Goal: Task Accomplishment & Management: Manage account settings

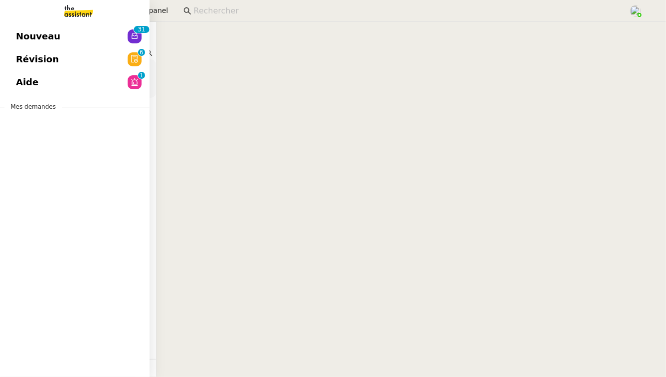
click at [41, 81] on link "Aide 0 1 2 3 4 5 6 7 8 9" at bounding box center [74, 82] width 149 height 23
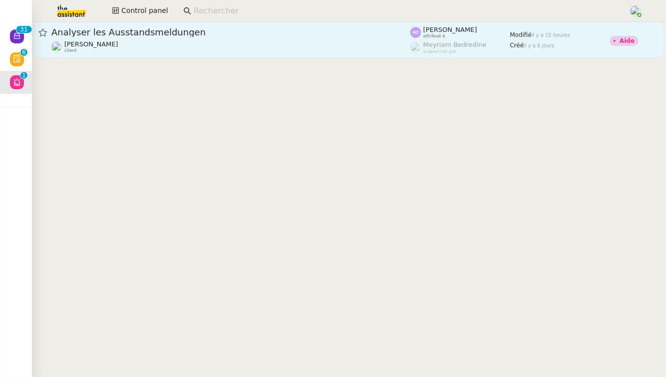
click at [268, 34] on span "Analyser les Ausstandsmeldungen" at bounding box center [230, 32] width 359 height 9
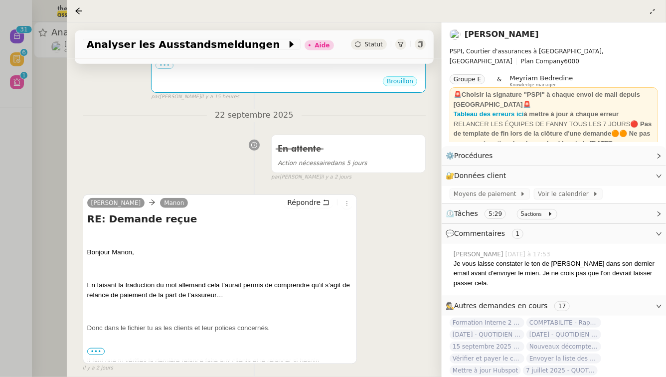
scroll to position [382, 0]
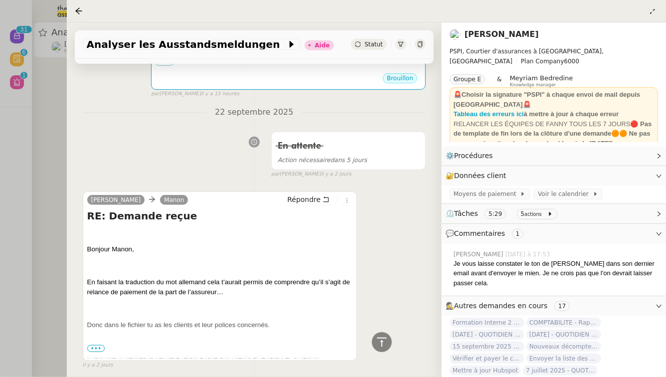
click at [97, 345] on span "•••" at bounding box center [96, 348] width 18 height 7
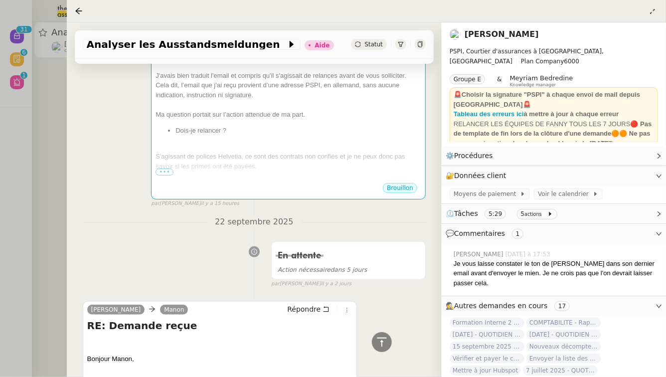
scroll to position [194, 0]
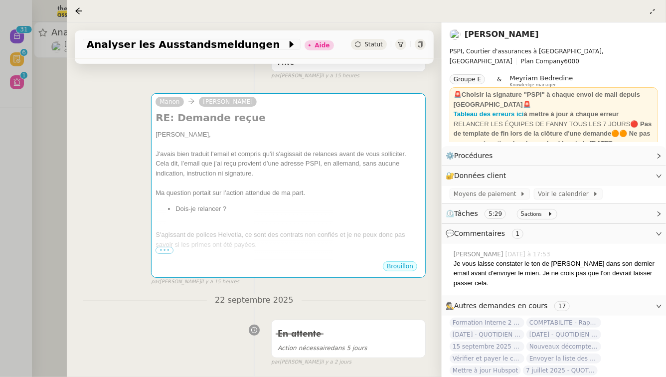
click at [46, 134] on div at bounding box center [333, 188] width 666 height 377
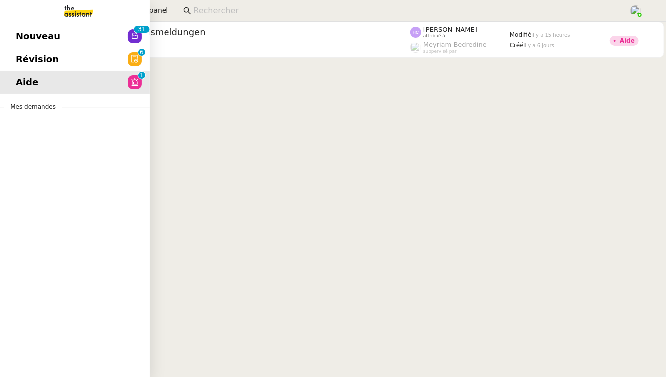
click at [21, 65] on span "Révision" at bounding box center [37, 59] width 43 height 15
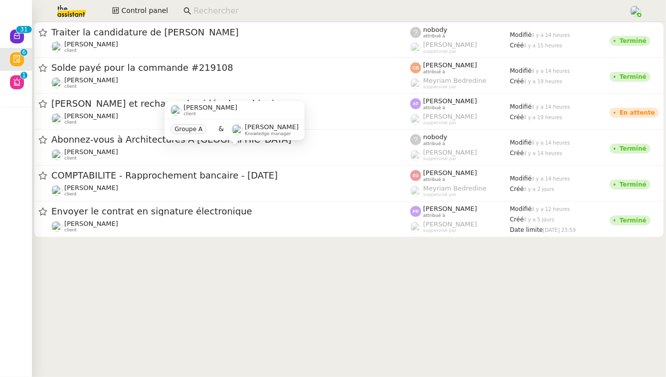
click at [186, 146] on div "[PERSON_NAME] client Groupe A & [PERSON_NAME] Knowledge manager" at bounding box center [234, 124] width 140 height 47
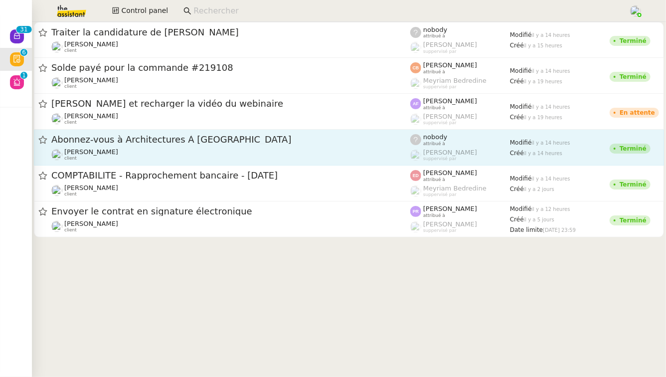
click at [124, 138] on span "Abonnez-vous à Architectures À [GEOGRAPHIC_DATA]" at bounding box center [230, 139] width 359 height 9
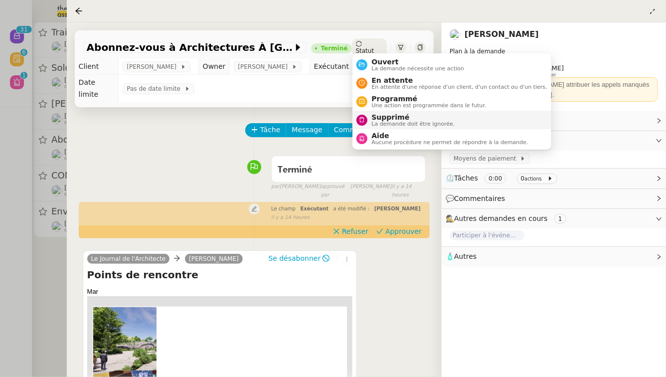
click at [376, 121] on span "La demande doit être ignorée." at bounding box center [412, 123] width 83 height 5
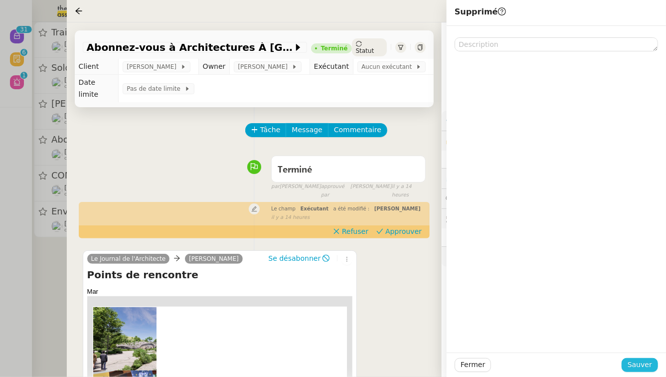
click at [649, 364] on span "Sauver" at bounding box center [639, 364] width 24 height 11
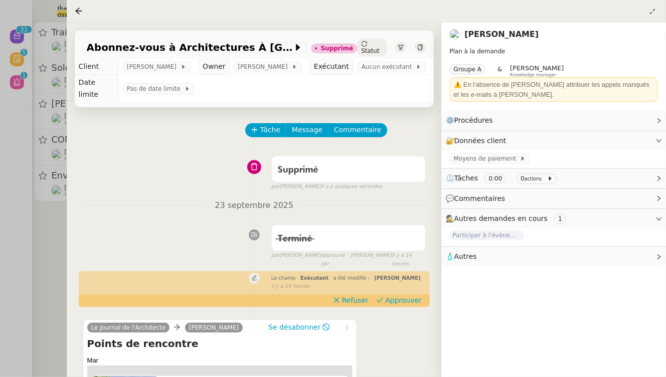
click at [74, 280] on div "Tâche Message Commentaire Veuillez patienter une erreur s'est produite 👌👌👌 mess…" at bounding box center [254, 310] width 375 height 406
click at [34, 260] on div at bounding box center [333, 188] width 666 height 377
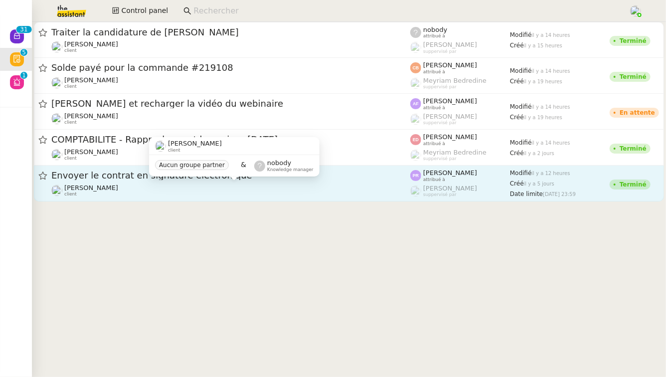
click at [168, 189] on div "[PERSON_NAME] client" at bounding box center [230, 190] width 359 height 13
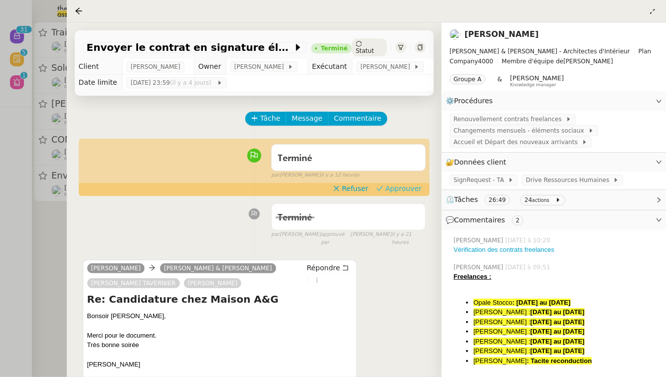
click at [407, 186] on span "Approuver" at bounding box center [403, 188] width 36 height 10
click at [0, 210] on div at bounding box center [333, 188] width 666 height 377
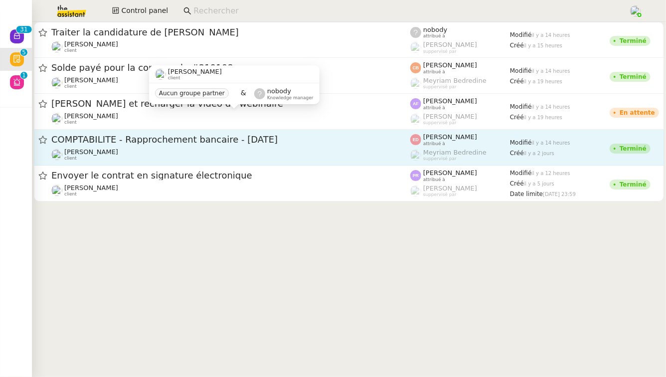
click at [146, 141] on span "COMPTABILITE - Rapprochement bancaire - [DATE]" at bounding box center [230, 139] width 359 height 9
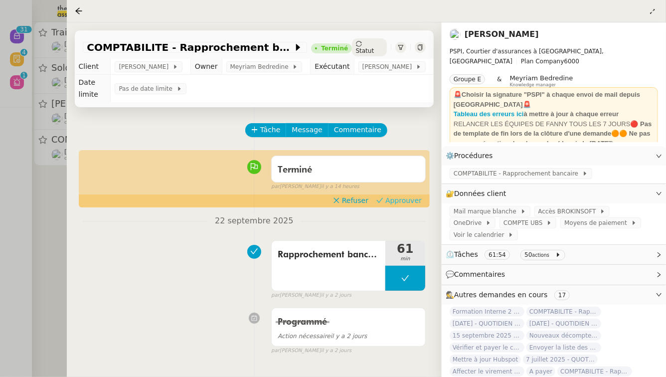
click at [401, 195] on span "Approuver" at bounding box center [403, 200] width 36 height 10
click at [0, 203] on div at bounding box center [333, 188] width 666 height 377
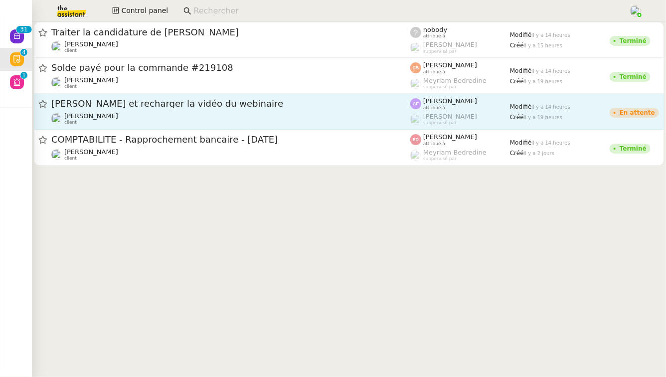
click at [174, 72] on span "Solde payé pour la commande #219108" at bounding box center [230, 67] width 359 height 9
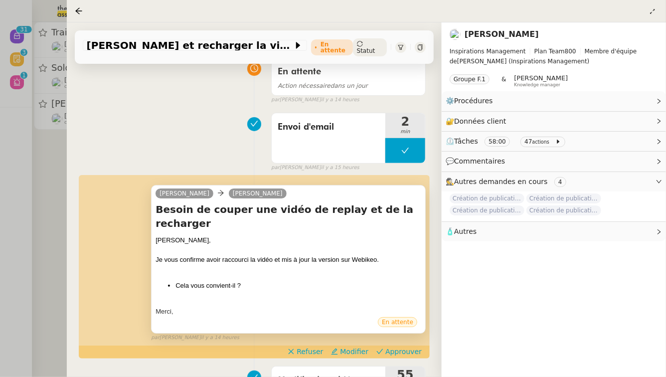
scroll to position [104, 0]
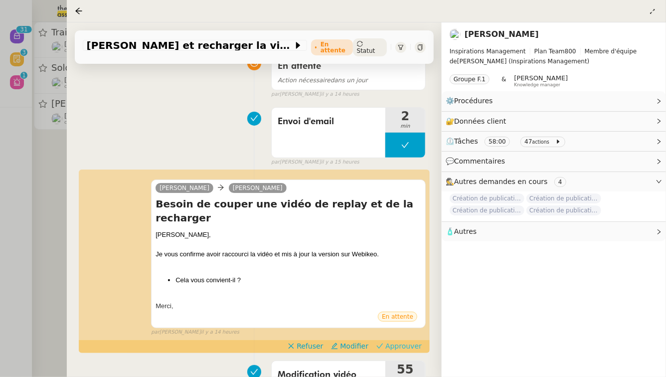
click at [397, 341] on span "Approuver" at bounding box center [403, 346] width 36 height 10
click at [0, 137] on div at bounding box center [333, 188] width 666 height 377
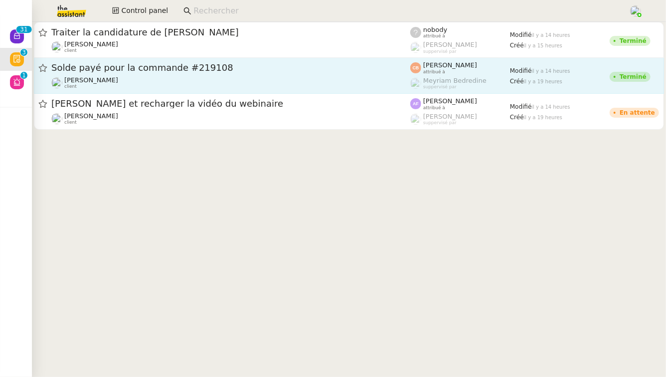
click at [140, 75] on div "Solde payé pour la commande #219108 [PERSON_NAME] client" at bounding box center [230, 75] width 359 height 27
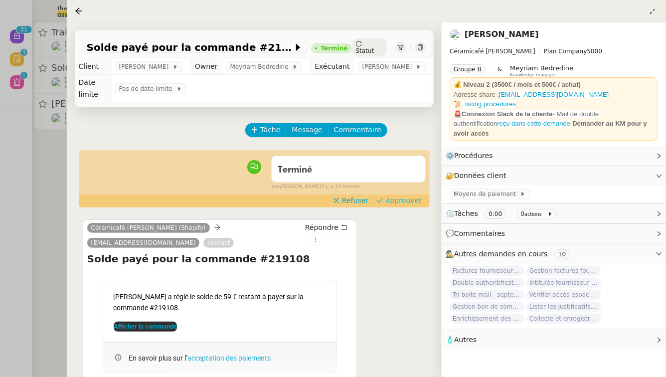
click at [401, 195] on span "Approuver" at bounding box center [403, 200] width 36 height 10
click at [0, 197] on div at bounding box center [333, 188] width 666 height 377
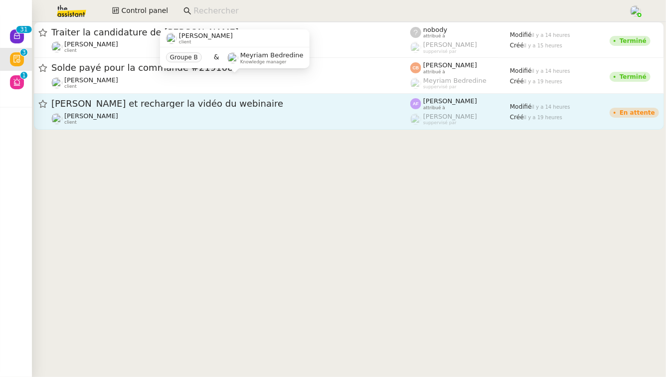
click at [130, 106] on span "[PERSON_NAME] et recharger la vidéo du webinaire" at bounding box center [230, 103] width 359 height 9
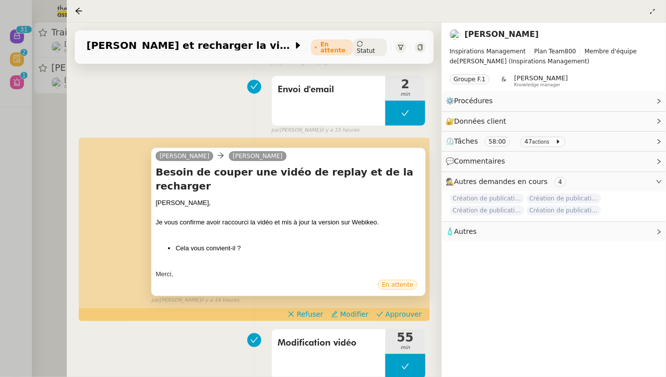
scroll to position [138, 0]
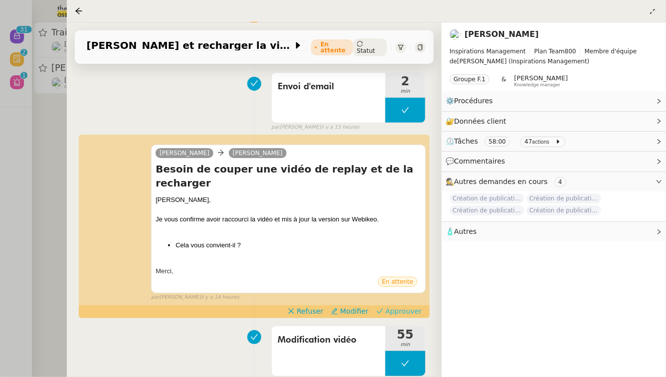
click at [407, 306] on span "Approuver" at bounding box center [403, 311] width 36 height 10
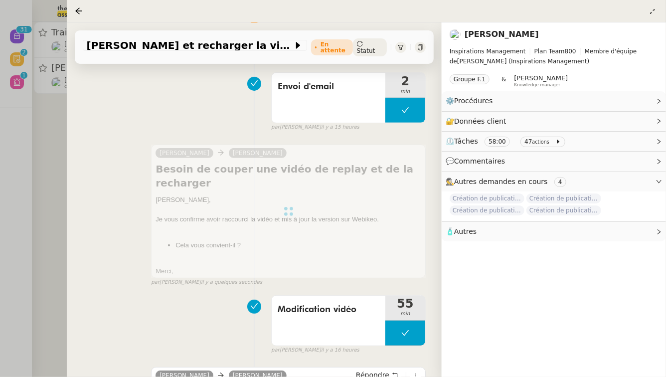
click at [4, 189] on div at bounding box center [333, 188] width 666 height 377
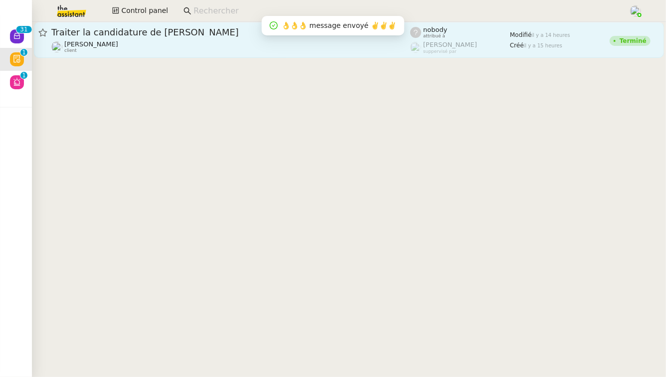
click at [177, 39] on div "Traiter la candidature de [PERSON_NAME] [PERSON_NAME] client" at bounding box center [230, 39] width 359 height 27
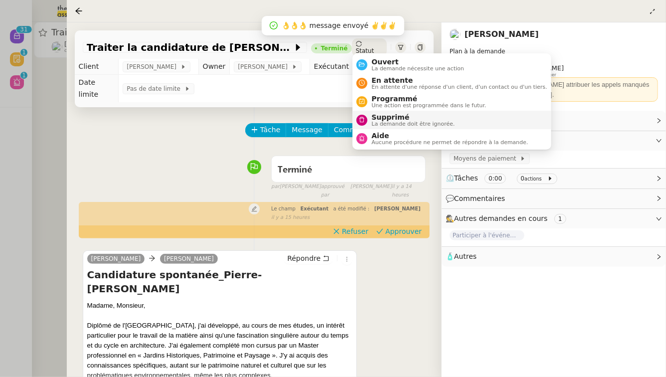
click at [392, 114] on span "Supprimé" at bounding box center [412, 117] width 83 height 8
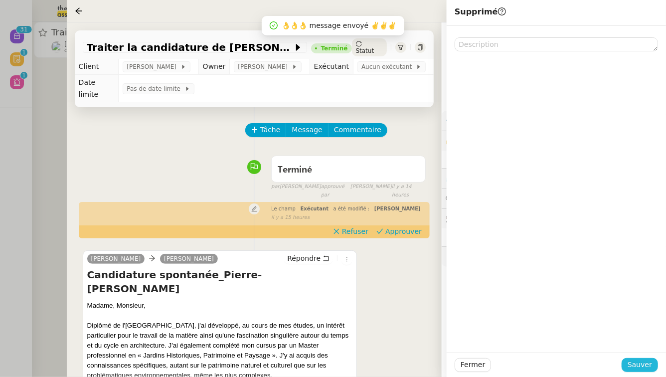
click at [653, 368] on button "Sauver" at bounding box center [639, 365] width 36 height 14
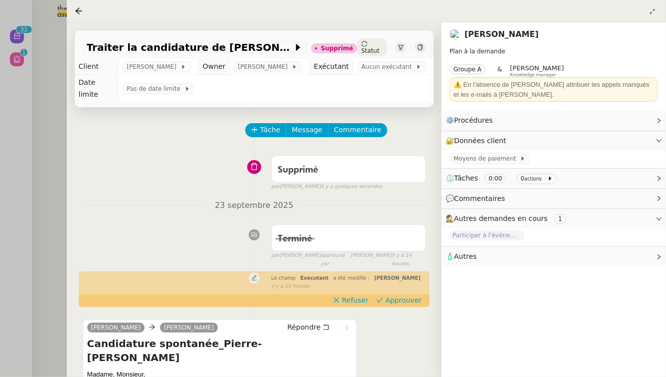
click at [0, 126] on div at bounding box center [333, 188] width 666 height 377
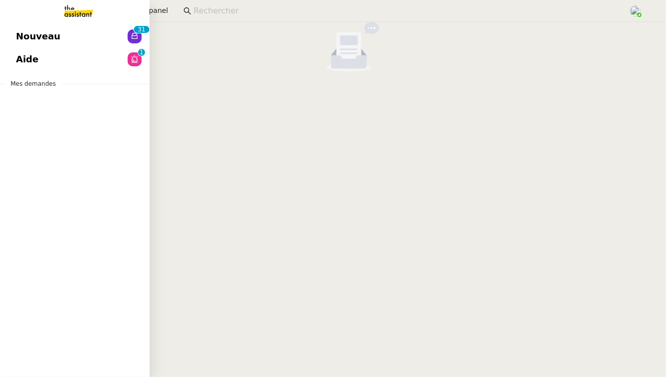
click at [39, 36] on span "Nouveau" at bounding box center [38, 36] width 44 height 15
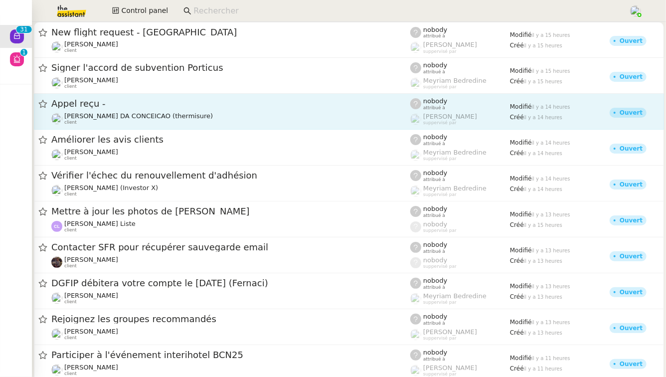
click at [267, 110] on div "Appel reçu - [PERSON_NAME] (thermisure) client" at bounding box center [230, 111] width 359 height 27
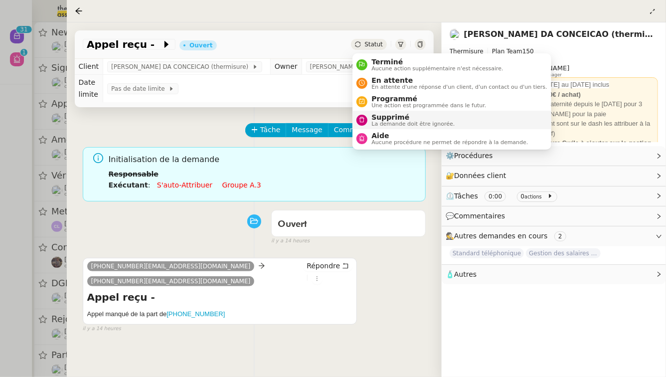
click at [374, 116] on span "Supprimé" at bounding box center [412, 117] width 83 height 8
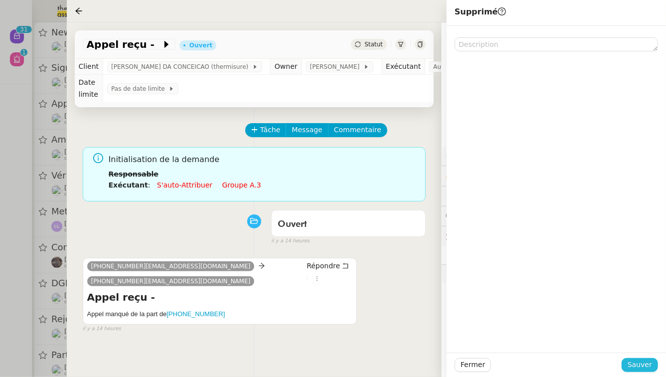
click at [642, 366] on span "Sauver" at bounding box center [639, 364] width 24 height 11
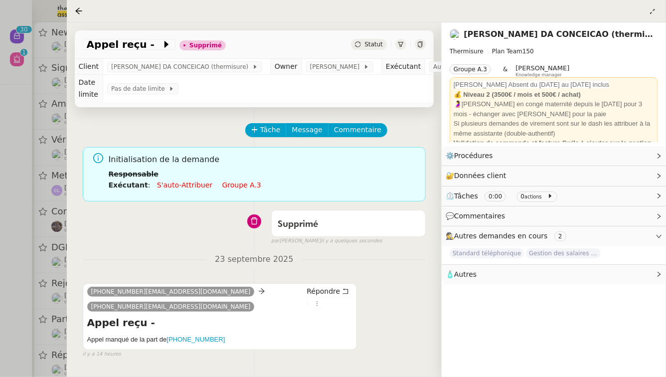
click at [3, 120] on div at bounding box center [333, 188] width 666 height 377
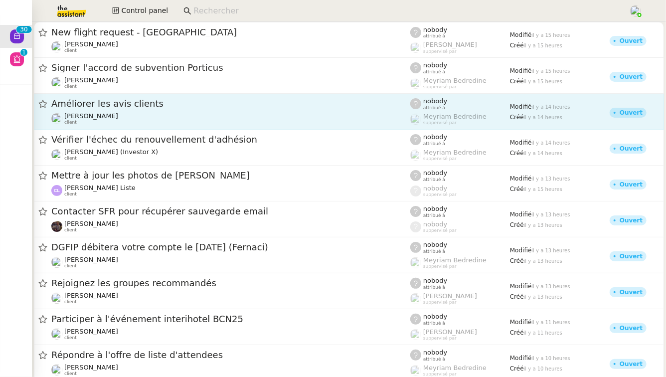
click at [91, 117] on span "[PERSON_NAME]" at bounding box center [91, 115] width 54 height 7
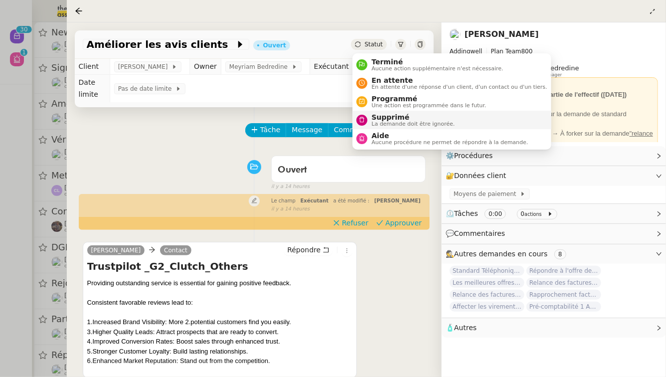
click at [371, 120] on span "Supprimé" at bounding box center [412, 117] width 83 height 8
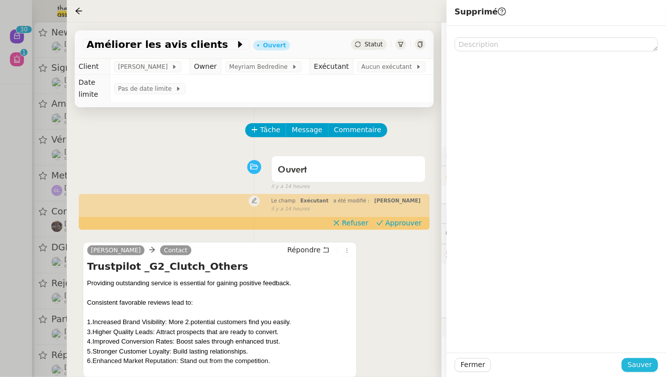
click at [650, 365] on span "Sauver" at bounding box center [639, 364] width 24 height 11
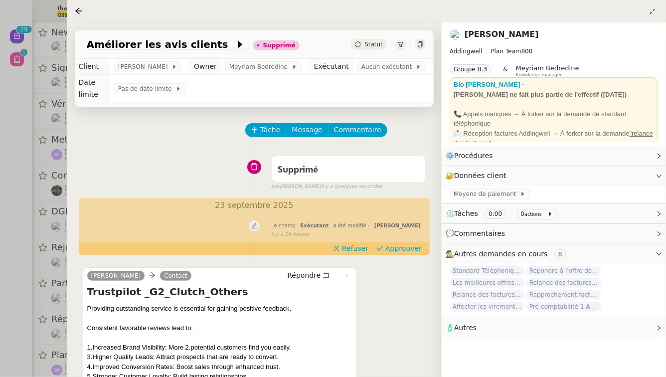
click at [0, 140] on div at bounding box center [333, 188] width 666 height 377
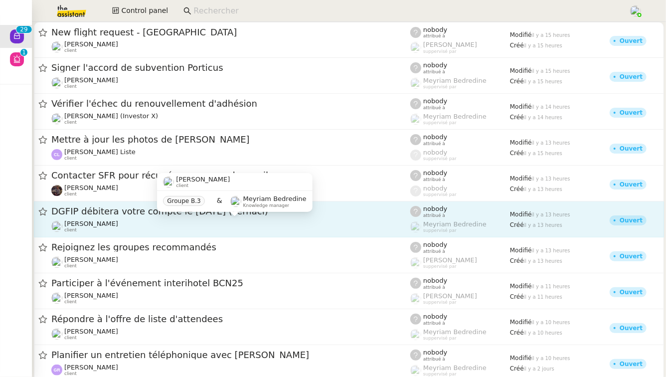
click at [142, 222] on div "Ilyes Hadj client" at bounding box center [230, 226] width 359 height 13
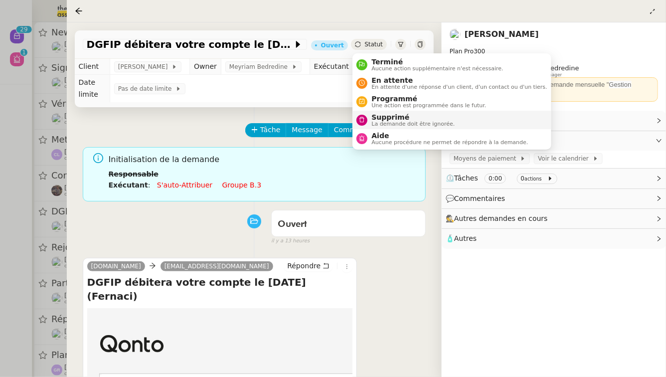
click at [377, 118] on span "Supprimé" at bounding box center [412, 117] width 83 height 8
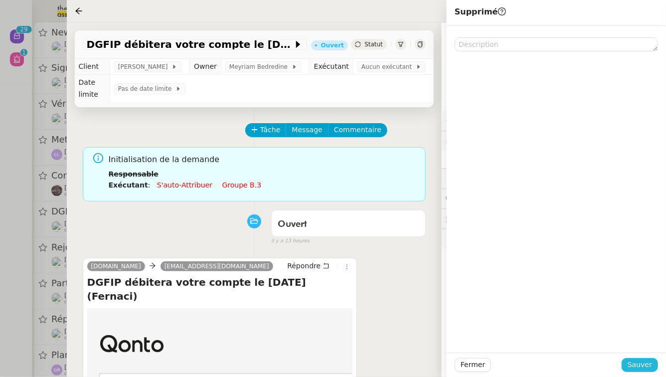
click at [652, 368] on button "Sauver" at bounding box center [639, 365] width 36 height 14
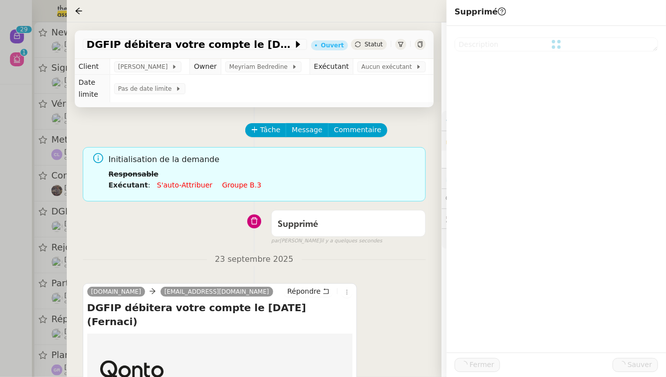
click at [3, 194] on div at bounding box center [333, 188] width 666 height 377
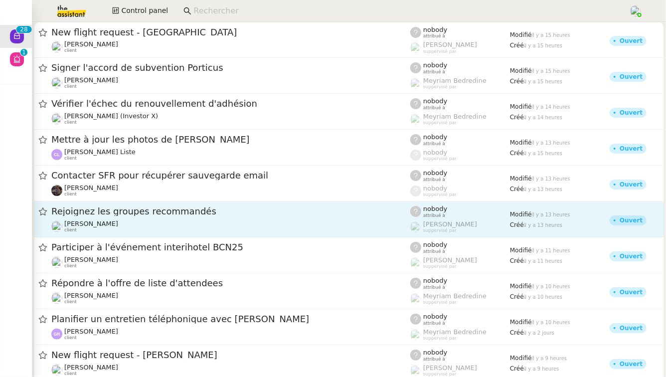
click at [150, 208] on span "Rejoignez les groupes recommandés" at bounding box center [230, 211] width 359 height 9
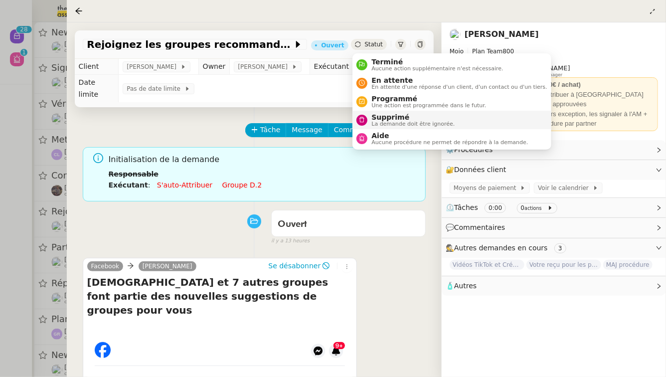
click at [363, 116] on nz-avatar at bounding box center [361, 120] width 11 height 11
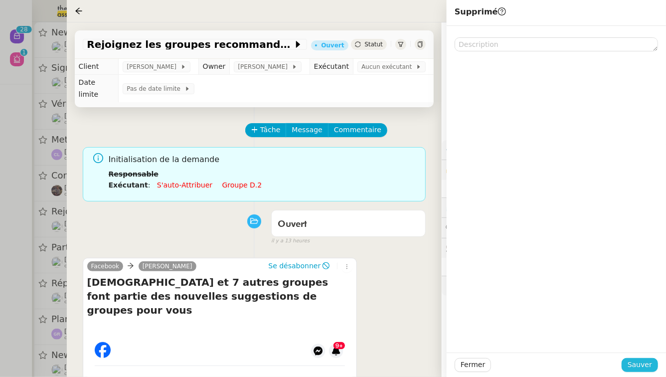
click at [651, 361] on span "Sauver" at bounding box center [639, 364] width 24 height 11
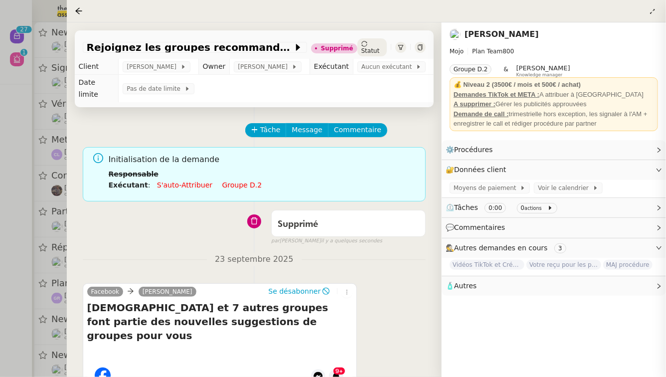
click at [0, 248] on div at bounding box center [333, 188] width 666 height 377
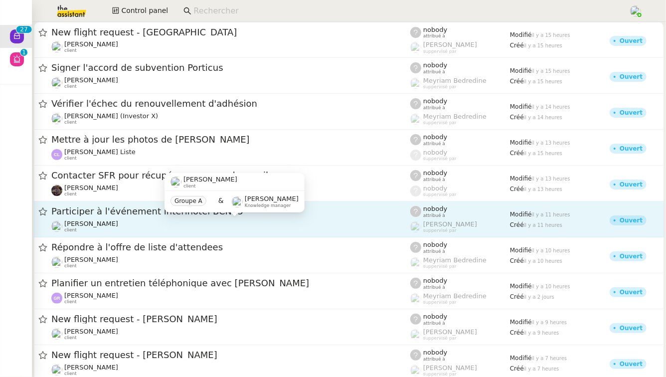
click at [112, 229] on div "[PERSON_NAME] client" at bounding box center [91, 226] width 54 height 13
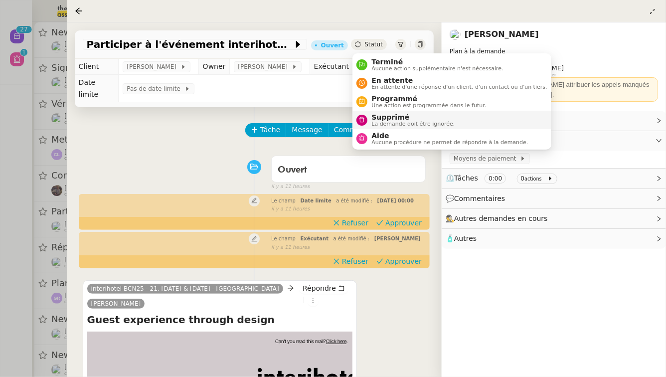
click at [391, 119] on span "Supprimé" at bounding box center [412, 117] width 83 height 8
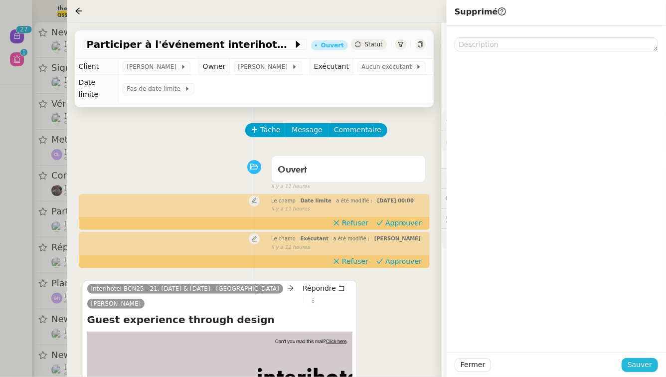
click at [634, 365] on span "Sauver" at bounding box center [639, 364] width 24 height 11
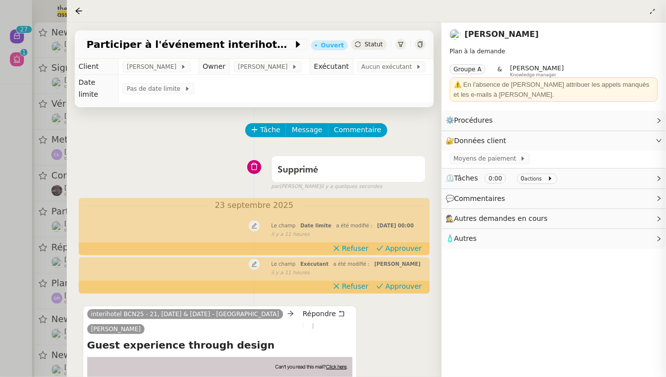
click at [0, 272] on div at bounding box center [333, 188] width 666 height 377
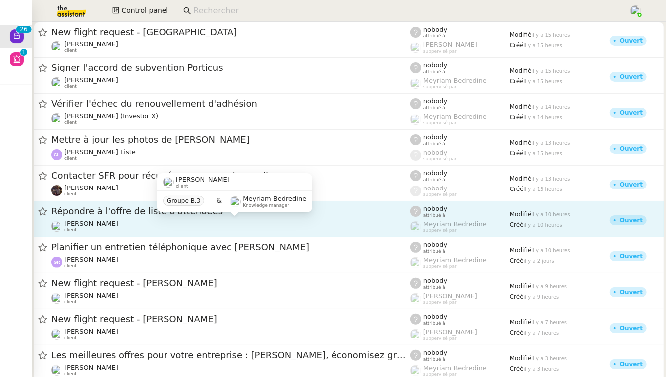
click at [178, 222] on div "[PERSON_NAME] client" at bounding box center [230, 226] width 359 height 13
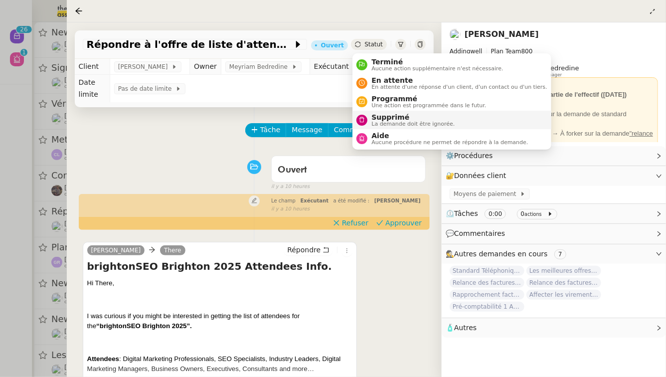
click at [384, 123] on span "La demande doit être ignorée." at bounding box center [412, 123] width 83 height 5
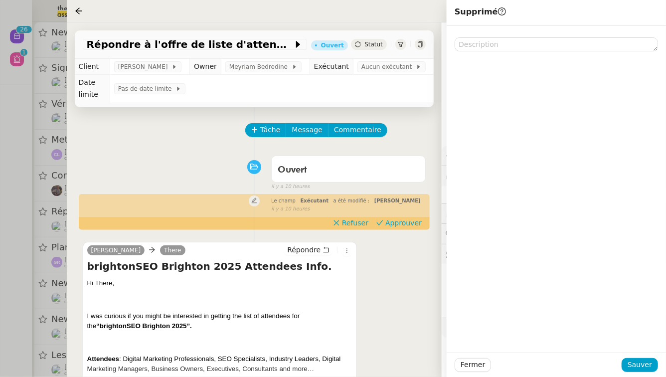
click at [652, 345] on div at bounding box center [555, 189] width 219 height 326
click at [650, 363] on span "Sauver" at bounding box center [639, 364] width 24 height 11
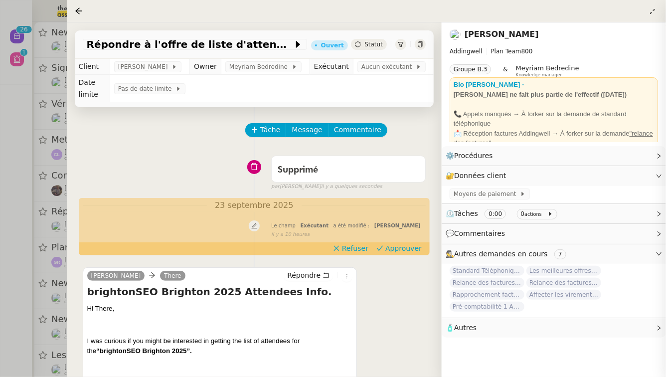
click at [0, 236] on div at bounding box center [333, 188] width 666 height 377
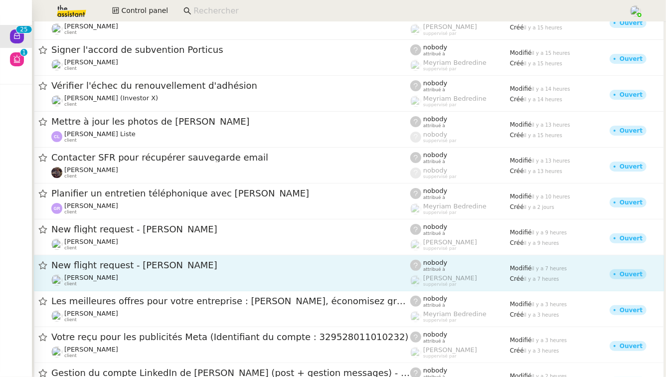
scroll to position [31, 0]
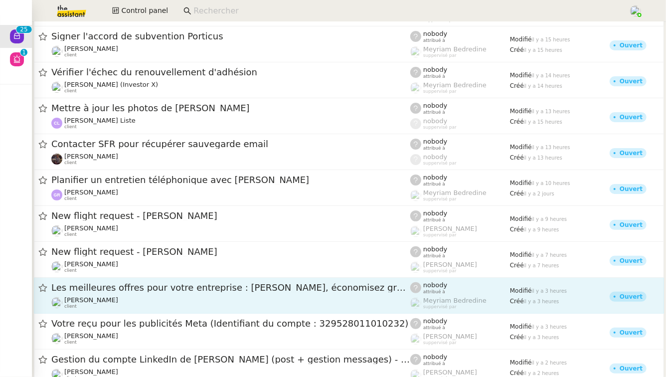
click at [112, 288] on span "Les meilleures offres pour votre entreprise : [PERSON_NAME], économisez grâce à…" at bounding box center [230, 287] width 359 height 9
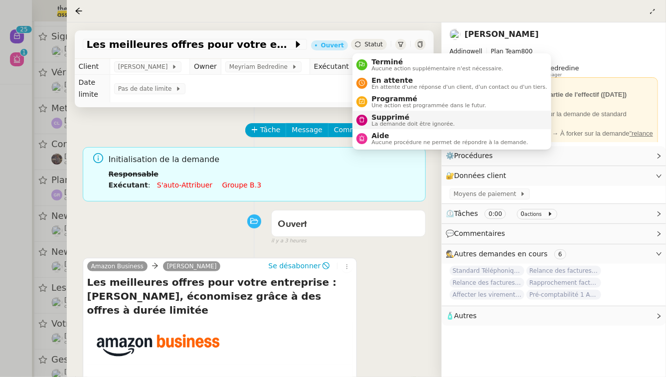
click at [381, 119] on span "Supprimé" at bounding box center [412, 117] width 83 height 8
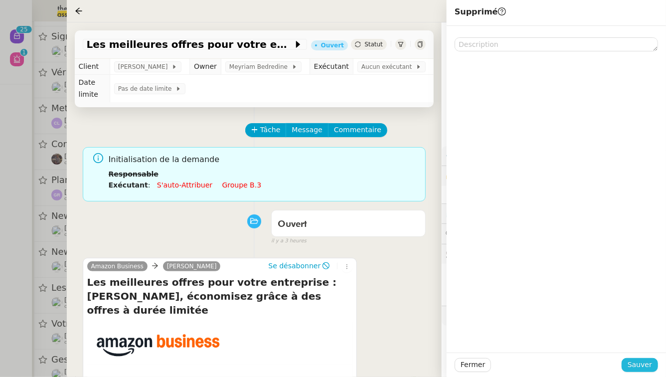
click at [643, 368] on span "Sauver" at bounding box center [639, 364] width 24 height 11
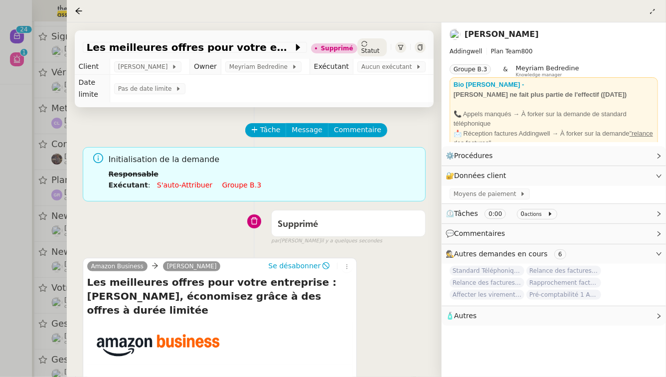
click at [0, 347] on div at bounding box center [333, 188] width 666 height 377
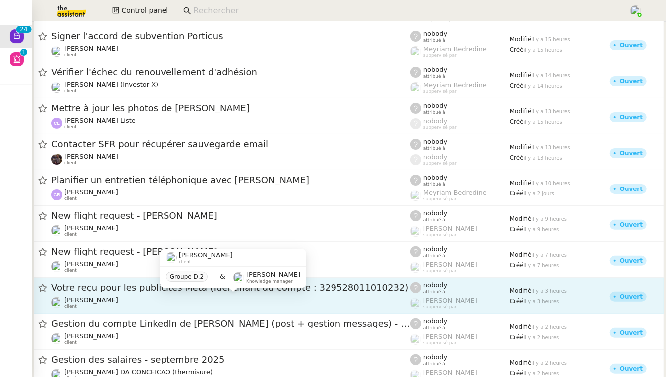
click at [147, 296] on div "[PERSON_NAME] client" at bounding box center [230, 302] width 359 height 13
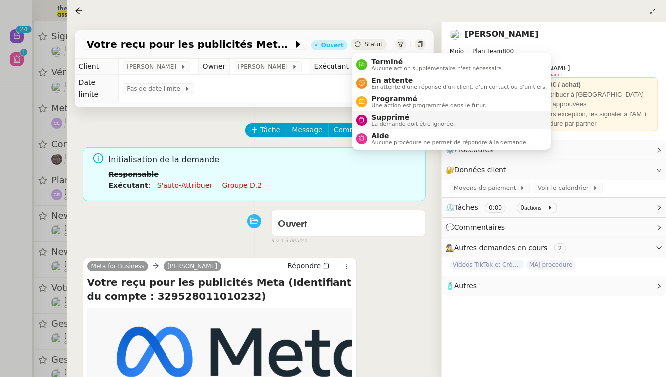
click at [378, 117] on span "Supprimé" at bounding box center [412, 117] width 83 height 8
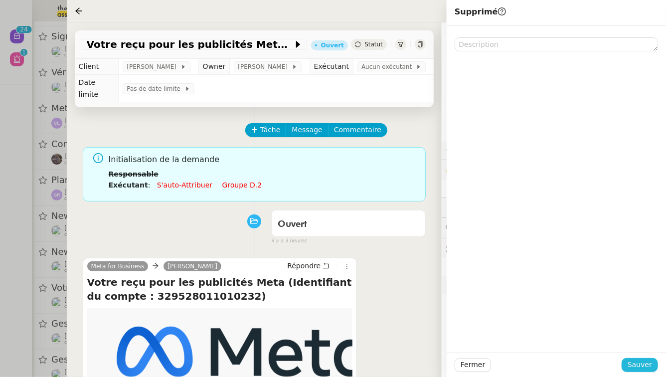
click at [650, 370] on span "Sauver" at bounding box center [639, 364] width 24 height 11
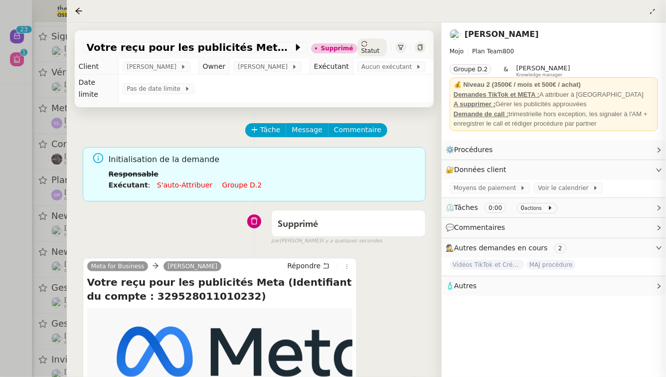
click at [0, 316] on div at bounding box center [333, 188] width 666 height 377
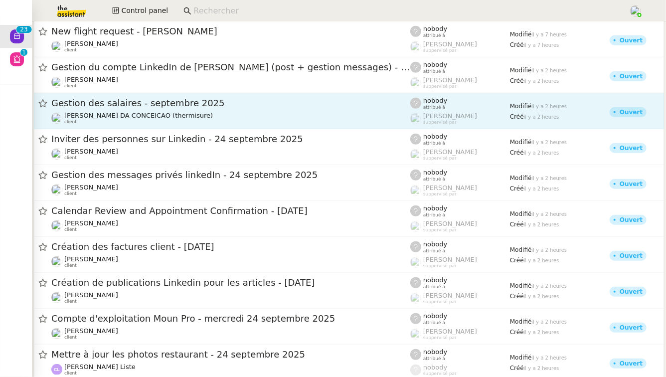
scroll to position [262, 0]
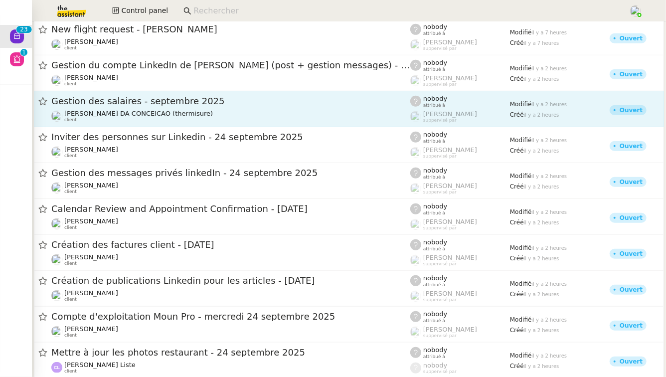
click at [165, 329] on div "[PERSON_NAME] client" at bounding box center [230, 331] width 359 height 13
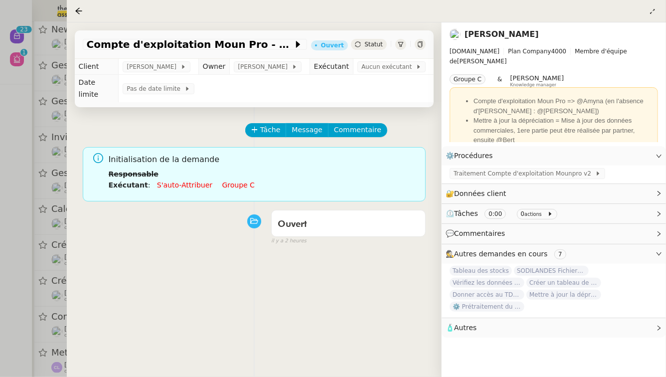
click at [235, 181] on link "Groupe c" at bounding box center [238, 185] width 32 height 8
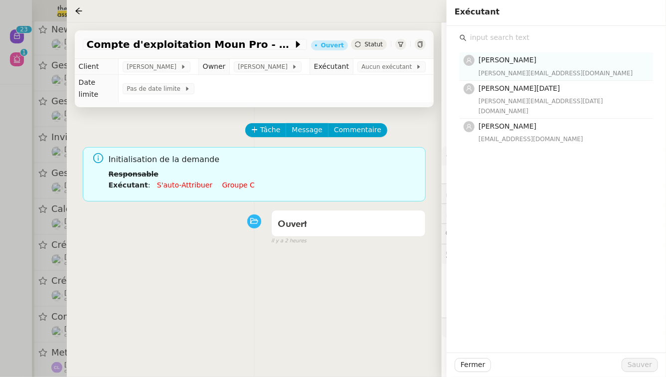
click at [548, 73] on div "[PERSON_NAME][EMAIL_ADDRESS][DOMAIN_NAME]" at bounding box center [562, 73] width 168 height 10
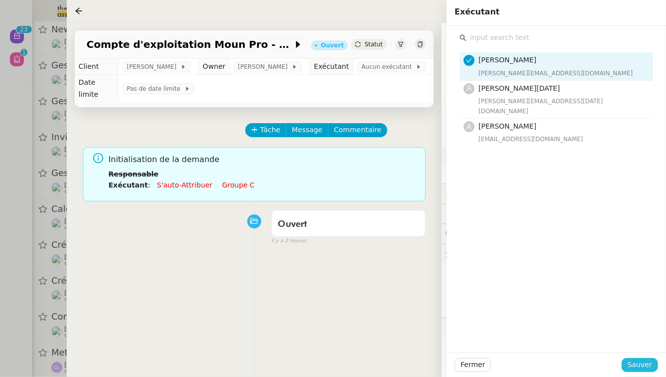
click at [653, 366] on button "Sauver" at bounding box center [639, 365] width 36 height 14
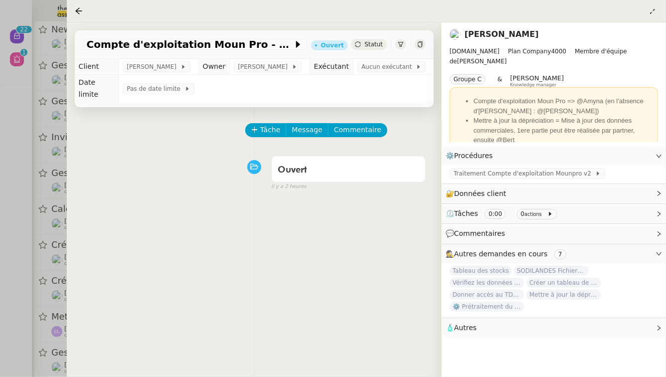
click at [0, 376] on div at bounding box center [333, 188] width 666 height 377
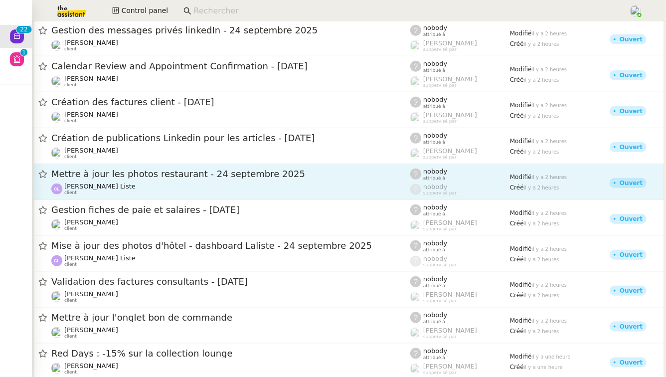
scroll to position [478, 0]
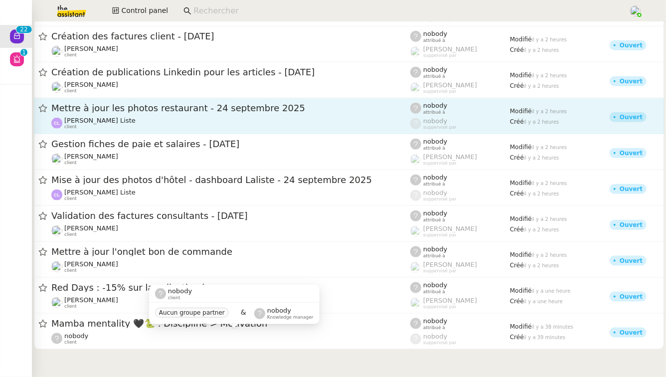
click at [215, 332] on div "nobody client" at bounding box center [230, 338] width 359 height 13
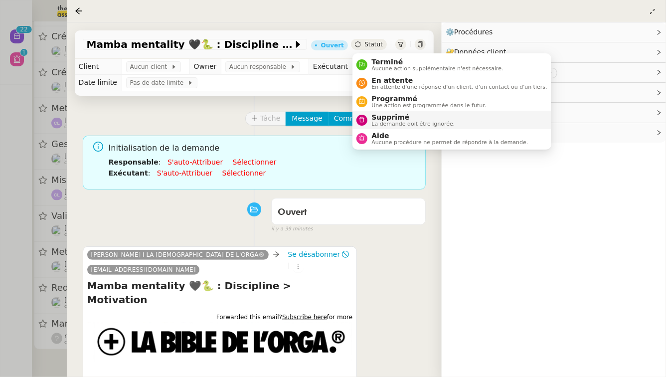
click at [379, 119] on span "Supprimé" at bounding box center [412, 117] width 83 height 8
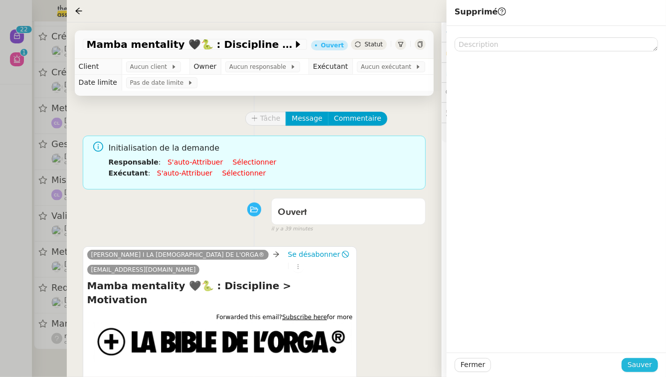
click at [638, 362] on span "Sauver" at bounding box center [639, 364] width 24 height 11
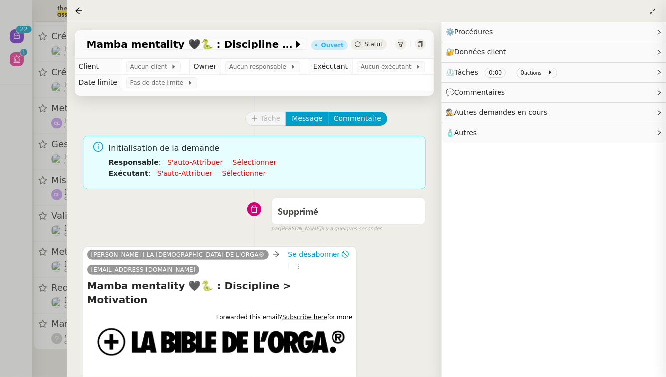
scroll to position [440, 0]
click at [0, 330] on div at bounding box center [333, 188] width 666 height 377
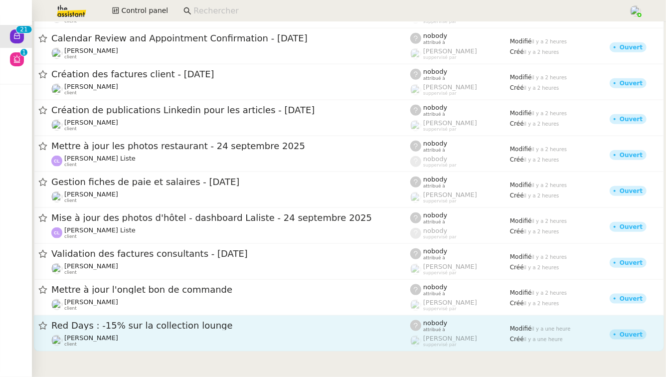
click at [156, 332] on div "Red Days : -15% sur la collection lounge [PERSON_NAME] client" at bounding box center [230, 332] width 359 height 27
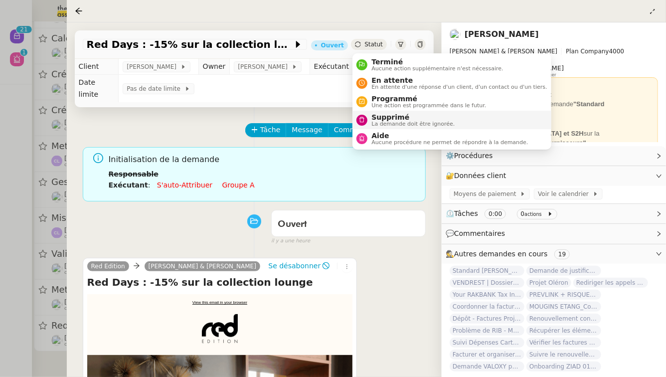
click at [379, 116] on span "Supprimé" at bounding box center [412, 117] width 83 height 8
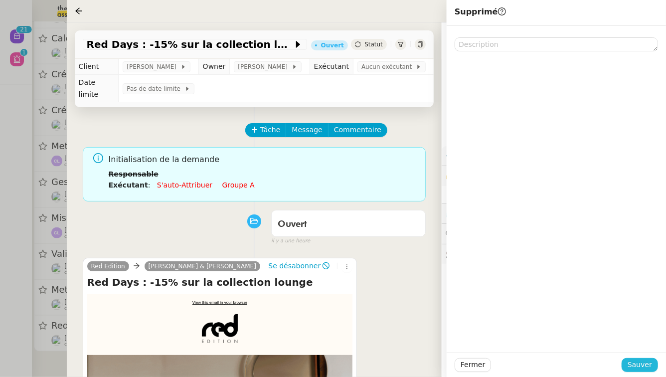
click at [656, 369] on button "Sauver" at bounding box center [639, 365] width 36 height 14
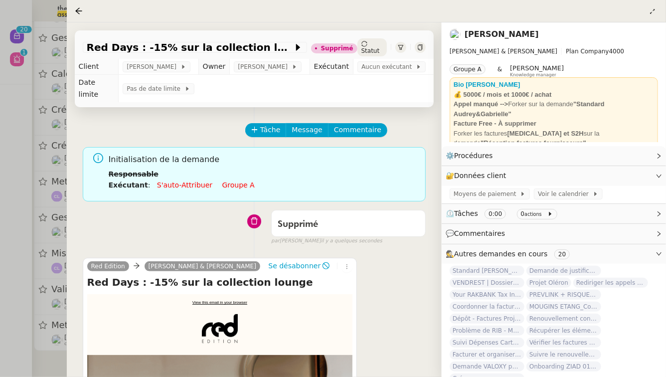
scroll to position [402, 0]
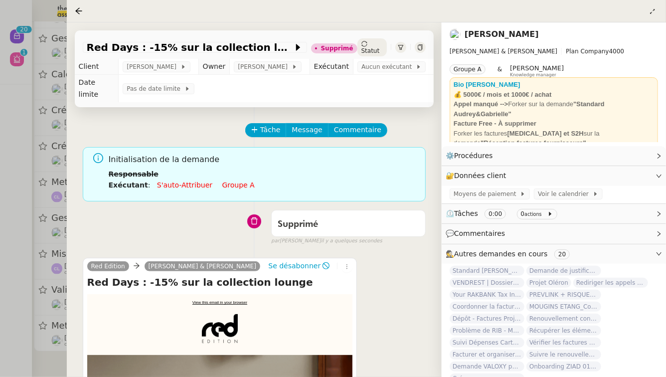
click at [0, 293] on div at bounding box center [333, 188] width 666 height 377
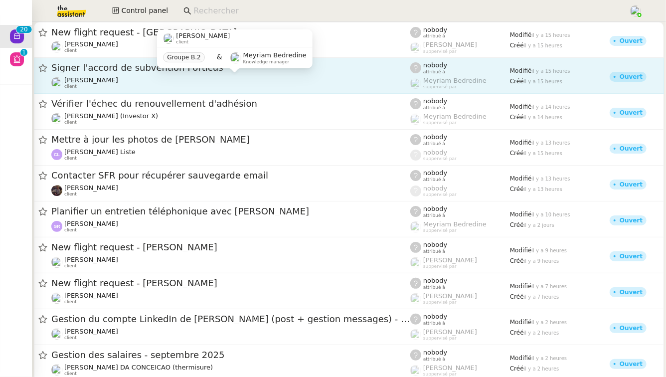
click at [156, 76] on div "[PERSON_NAME] client" at bounding box center [230, 82] width 359 height 13
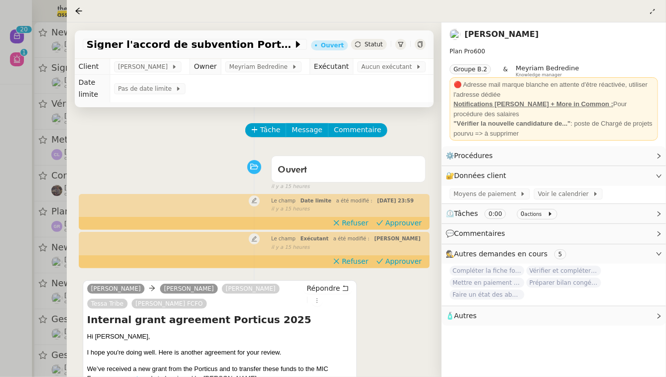
click at [0, 224] on div at bounding box center [333, 188] width 666 height 377
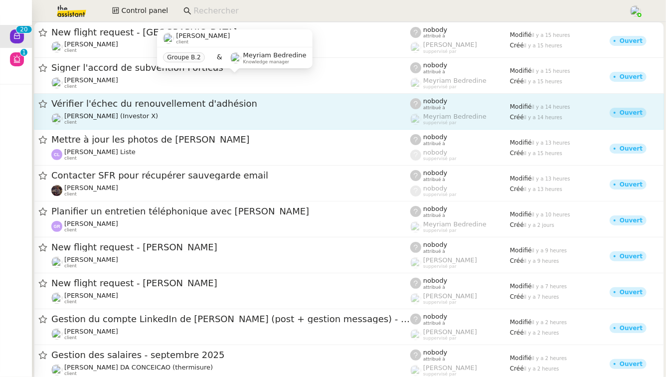
click at [221, 107] on span "Vérifier l'échec du renouvellement d'adhésion" at bounding box center [230, 103] width 359 height 9
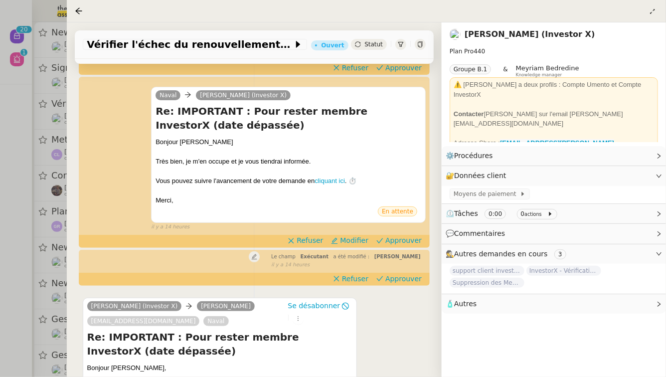
scroll to position [157, 0]
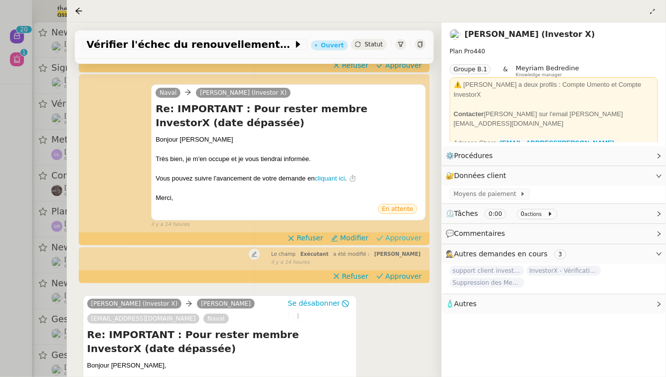
click at [404, 243] on span "Approuver" at bounding box center [403, 238] width 36 height 10
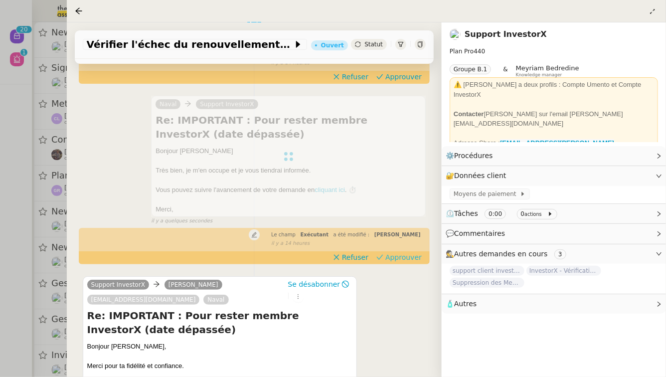
click at [415, 254] on span "Approuver" at bounding box center [403, 257] width 36 height 10
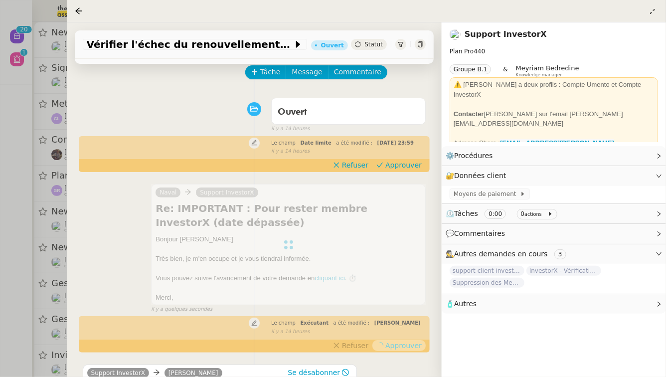
scroll to position [28, 0]
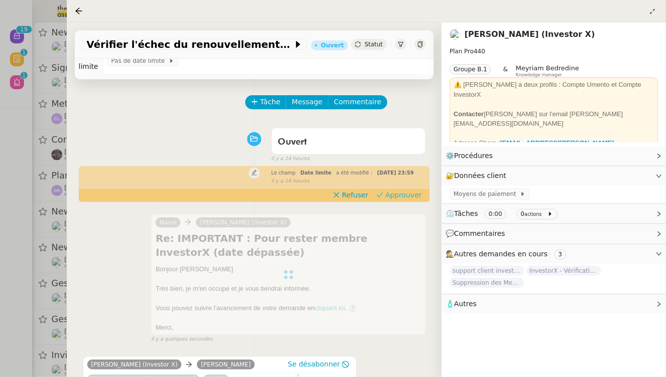
click at [411, 200] on span "Approuver" at bounding box center [403, 195] width 36 height 10
click at [0, 257] on div at bounding box center [333, 188] width 666 height 377
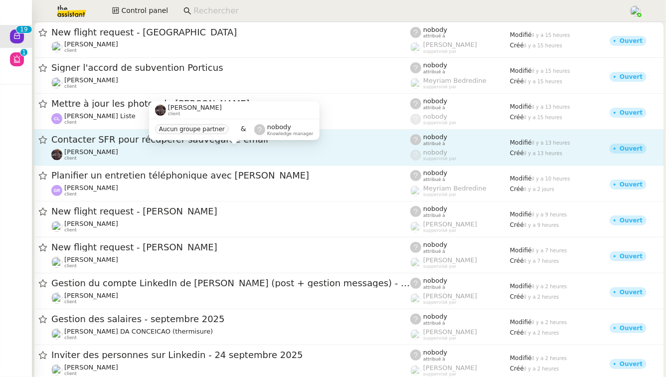
click at [246, 151] on div "[PERSON_NAME] client" at bounding box center [230, 154] width 359 height 13
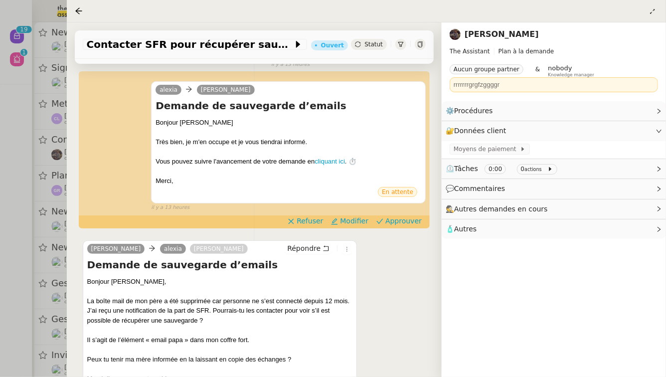
scroll to position [177, 0]
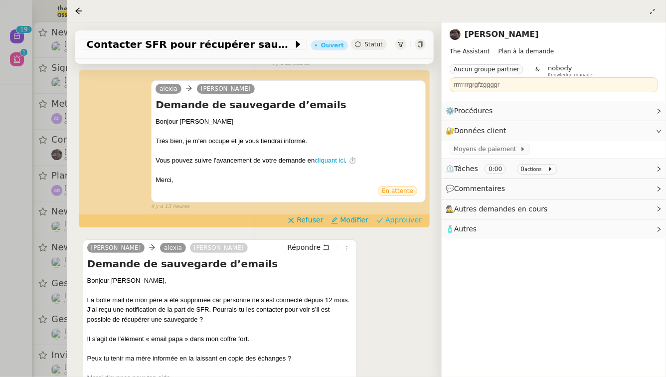
click at [396, 215] on span "Approuver" at bounding box center [403, 220] width 36 height 10
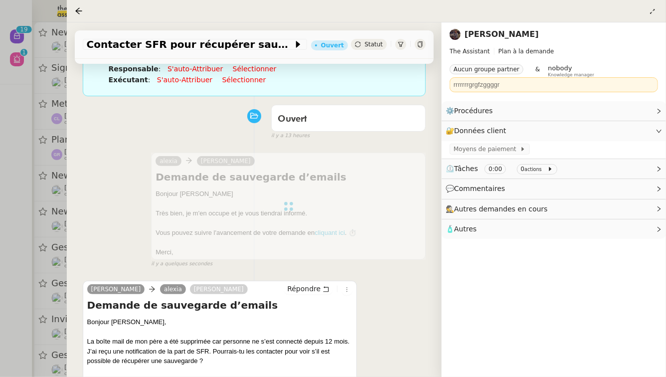
scroll to position [0, 0]
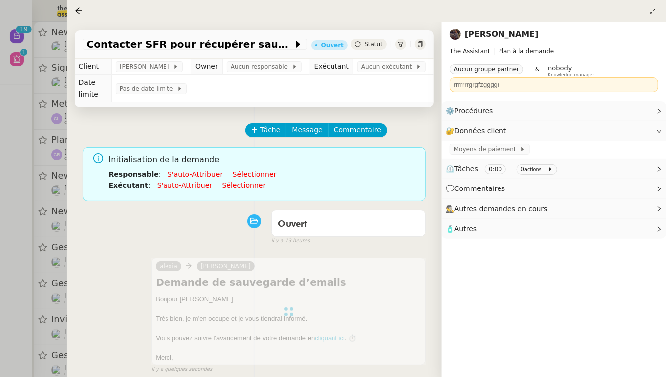
click at [260, 170] on link "Sélectionner" at bounding box center [255, 174] width 44 height 8
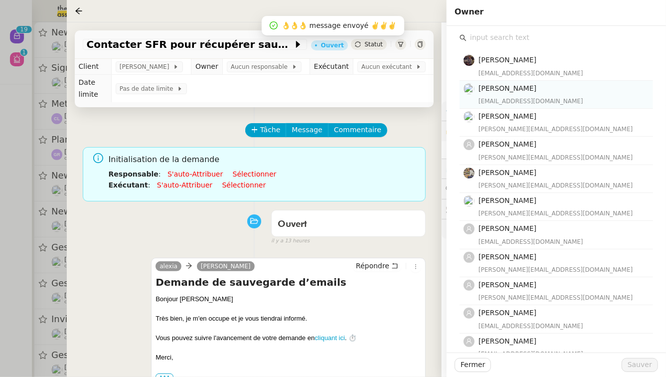
click at [555, 85] on h4 "[PERSON_NAME]" at bounding box center [562, 88] width 168 height 11
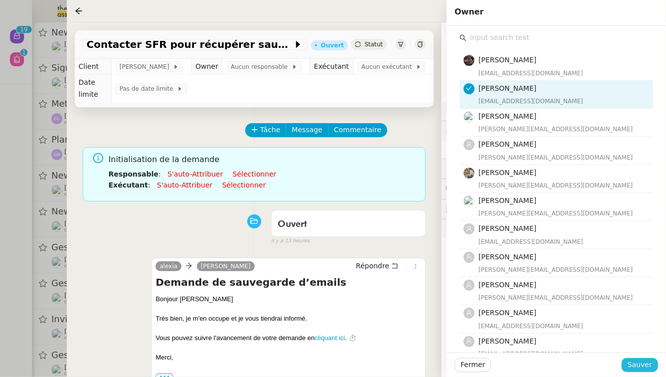
click at [636, 368] on span "Sauver" at bounding box center [639, 364] width 24 height 11
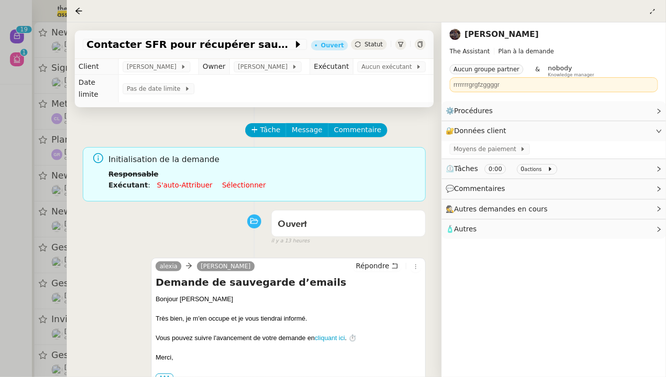
click at [230, 181] on link "Sélectionner" at bounding box center [244, 185] width 44 height 8
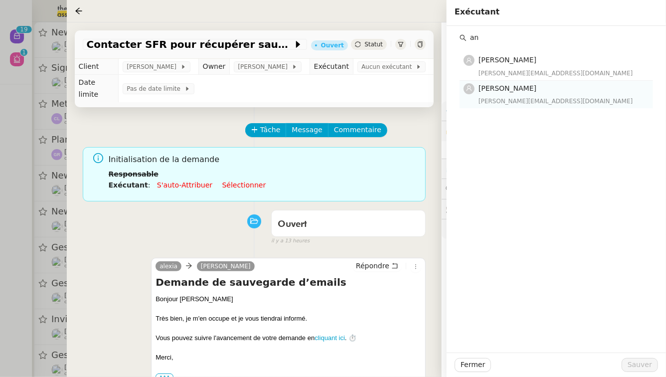
type input "an"
click at [573, 102] on div "[PERSON_NAME][EMAIL_ADDRESS][DOMAIN_NAME]" at bounding box center [562, 101] width 168 height 10
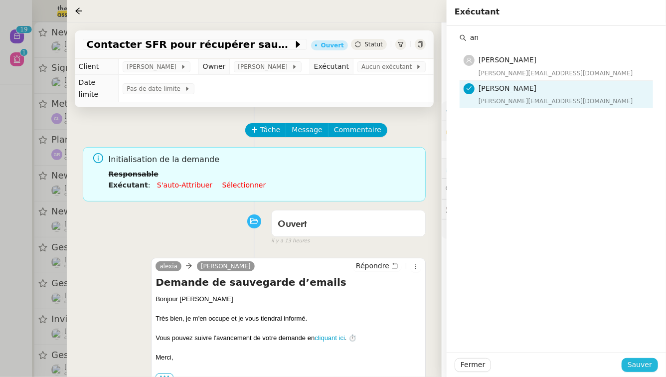
click at [651, 362] on span "Sauver" at bounding box center [639, 364] width 24 height 11
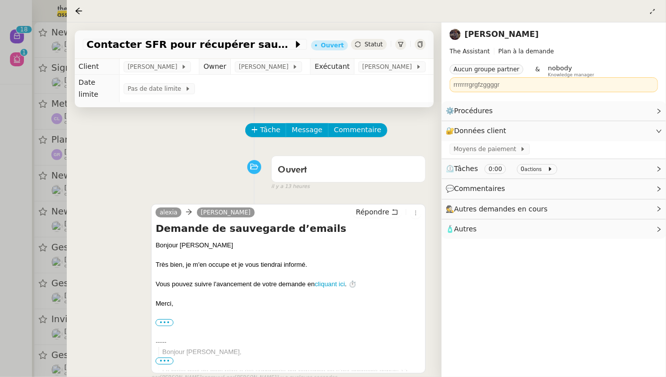
click at [49, 275] on div at bounding box center [333, 188] width 666 height 377
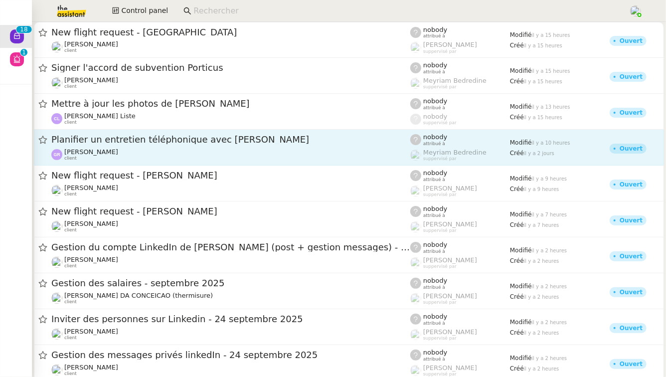
click at [184, 146] on div "Planifier un entretien téléphonique avec [PERSON_NAME] client" at bounding box center [230, 147] width 359 height 27
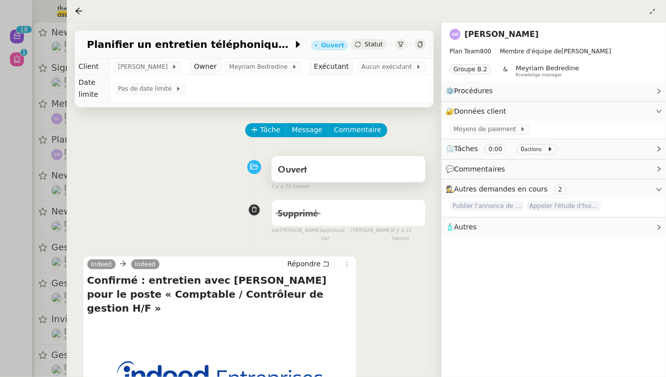
click at [346, 162] on div "Ouvert" at bounding box center [347, 170] width 141 height 16
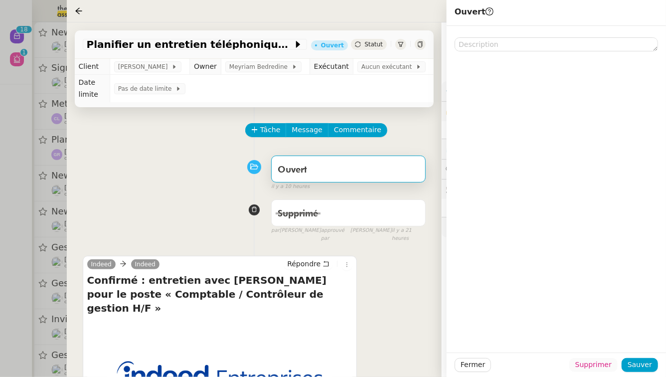
click at [598, 368] on span "Supprimer" at bounding box center [593, 364] width 36 height 11
click at [616, 341] on span "Ok" at bounding box center [620, 338] width 9 height 10
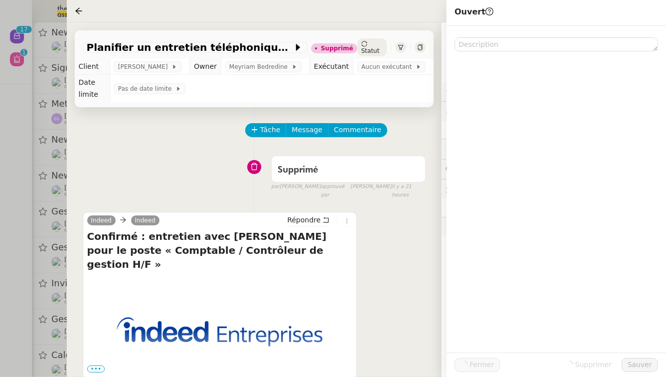
click at [17, 195] on div at bounding box center [333, 188] width 666 height 377
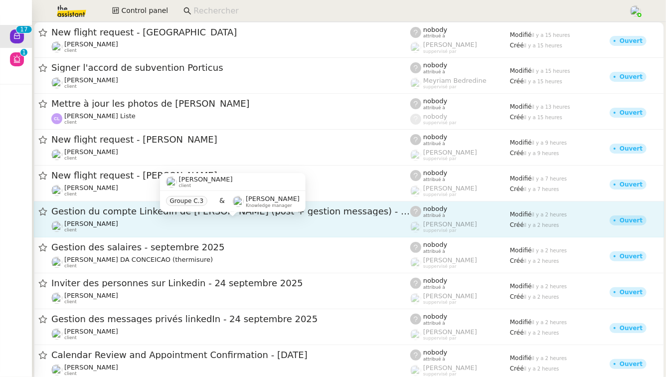
click at [174, 226] on div "[PERSON_NAME] client" at bounding box center [230, 226] width 359 height 13
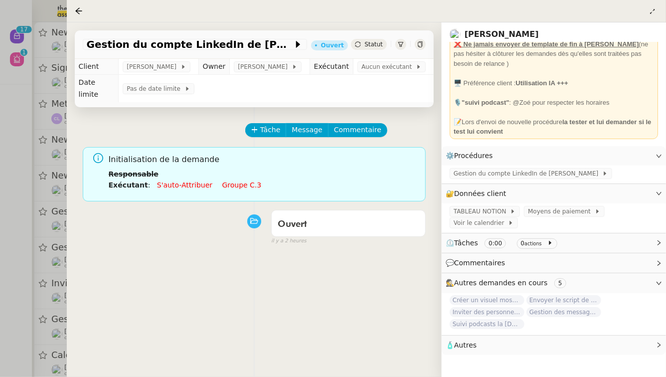
scroll to position [71, 0]
click at [241, 179] on li "Exécutant : S'auto-attribuer Groupe c.3" at bounding box center [263, 184] width 309 height 11
click at [241, 181] on link "Groupe c.3" at bounding box center [241, 185] width 39 height 8
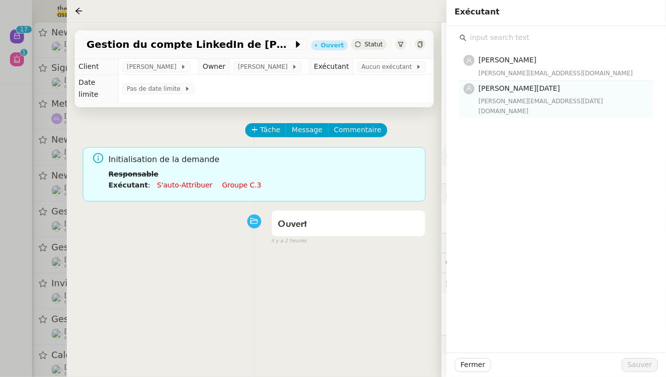
click at [544, 92] on span "[PERSON_NAME][DATE]" at bounding box center [519, 88] width 82 height 8
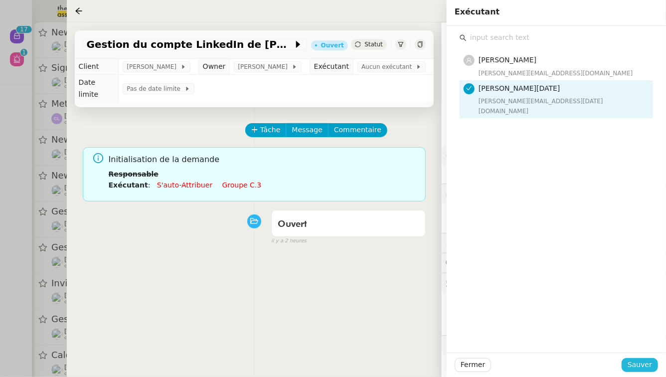
click at [641, 362] on span "Sauver" at bounding box center [639, 364] width 24 height 11
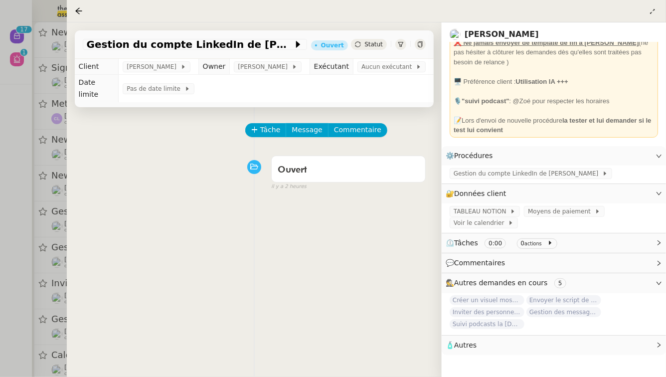
click at [0, 322] on div at bounding box center [333, 188] width 666 height 377
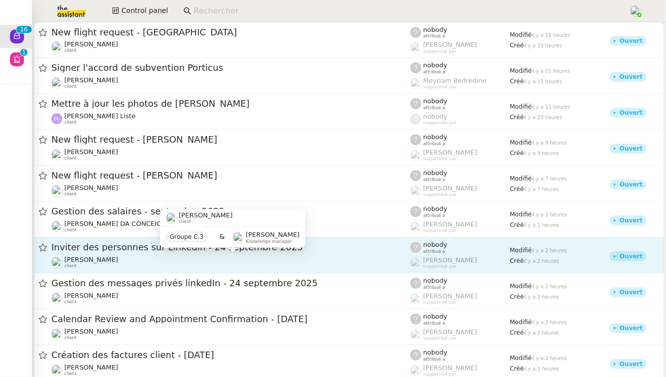
click at [203, 257] on div "[PERSON_NAME] client" at bounding box center [230, 262] width 359 height 13
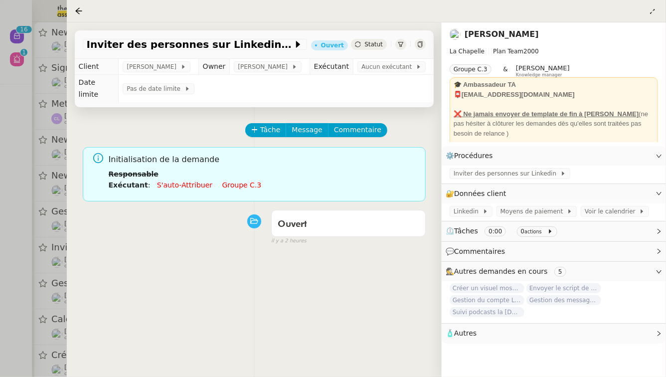
scroll to position [71, 0]
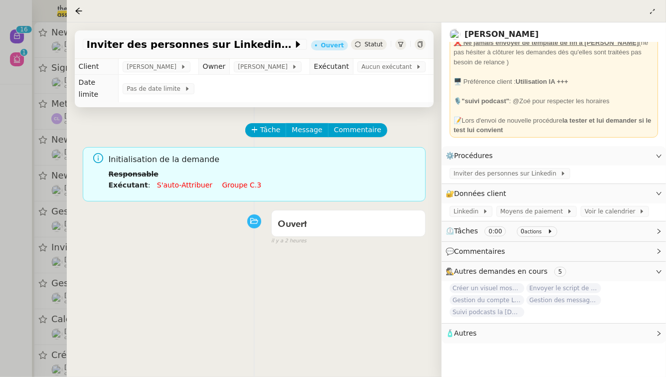
click at [231, 181] on link "Groupe c.3" at bounding box center [241, 185] width 39 height 8
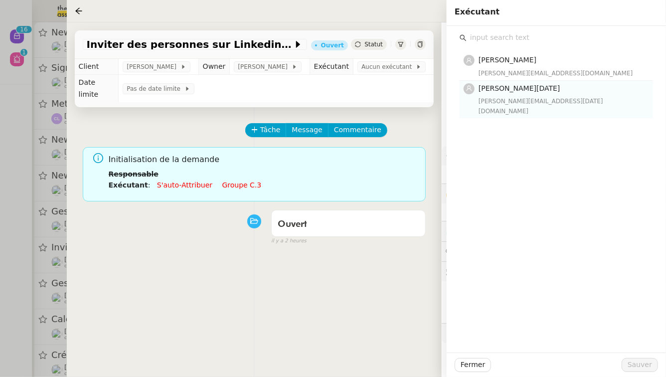
click at [558, 90] on h4 "[PERSON_NAME][DATE]" at bounding box center [562, 88] width 168 height 11
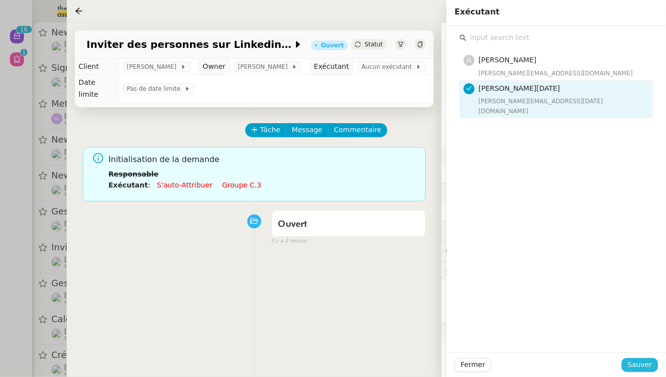
click at [639, 365] on span "Sauver" at bounding box center [639, 364] width 24 height 11
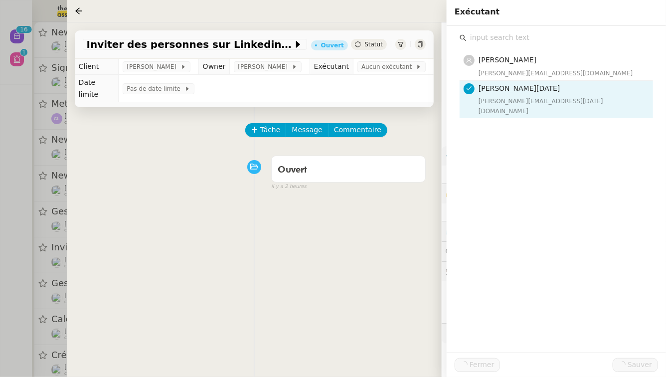
click at [0, 313] on div at bounding box center [333, 188] width 666 height 377
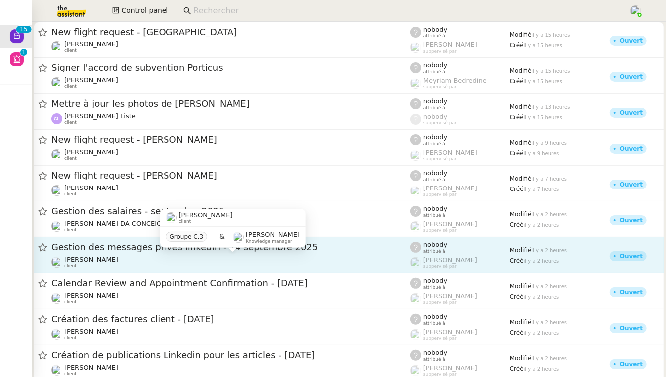
click at [147, 260] on div "[PERSON_NAME] client" at bounding box center [230, 262] width 359 height 13
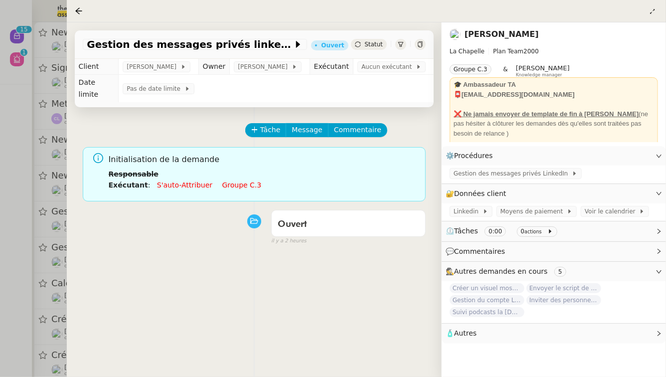
click at [229, 181] on link "Groupe c.3" at bounding box center [241, 185] width 39 height 8
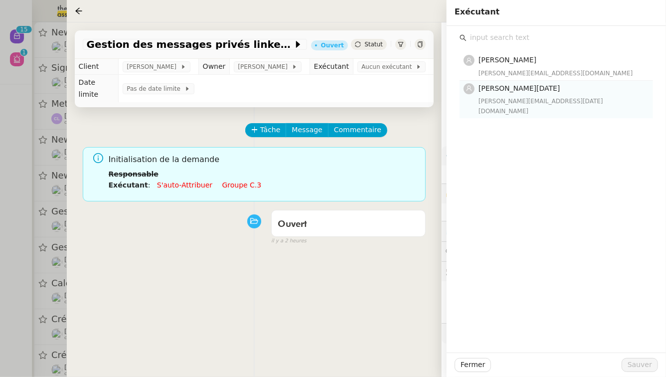
click at [529, 93] on h4 "[PERSON_NAME][DATE]" at bounding box center [562, 88] width 168 height 11
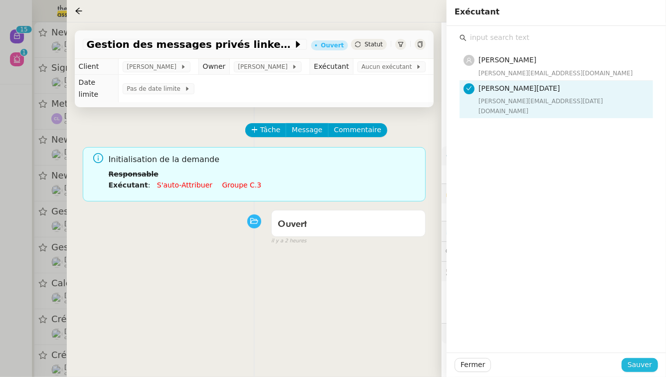
click at [649, 368] on span "Sauver" at bounding box center [639, 364] width 24 height 11
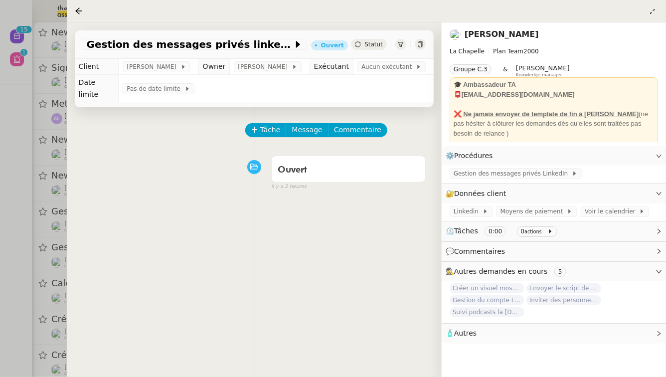
click at [0, 316] on div at bounding box center [333, 188] width 666 height 377
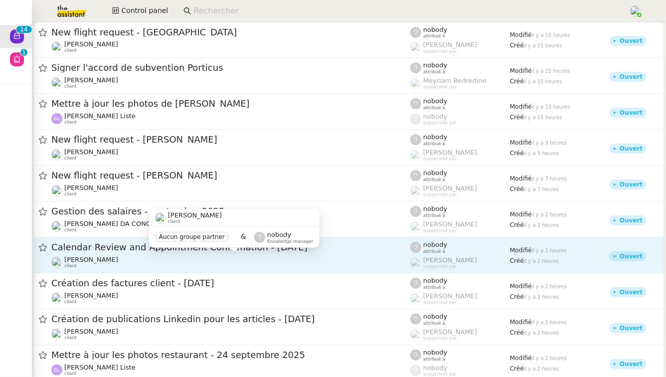
click at [174, 263] on div "[PERSON_NAME] client" at bounding box center [230, 262] width 359 height 13
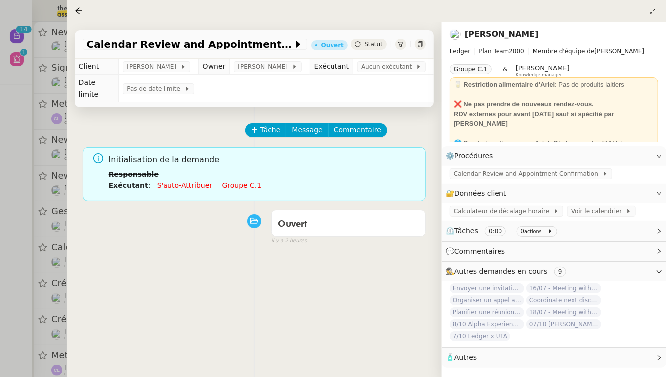
click at [229, 181] on link "Groupe c.1" at bounding box center [241, 185] width 39 height 8
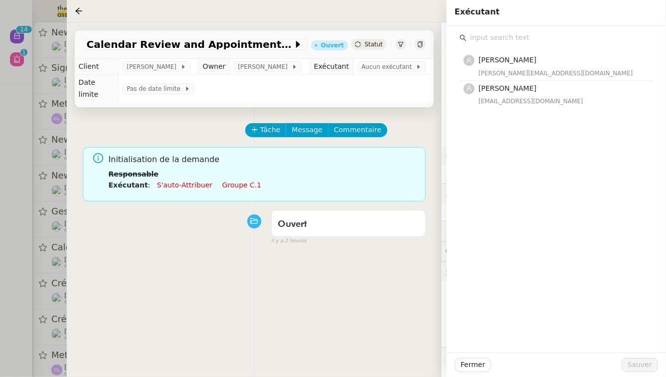
drag, startPoint x: 212, startPoint y: 259, endPoint x: 215, endPoint y: 236, distance: 23.7
click at [212, 257] on div "Tâche Message Commentaire Veuillez patienter une erreur s'est produite 👌👌👌 mess…" at bounding box center [254, 295] width 375 height 377
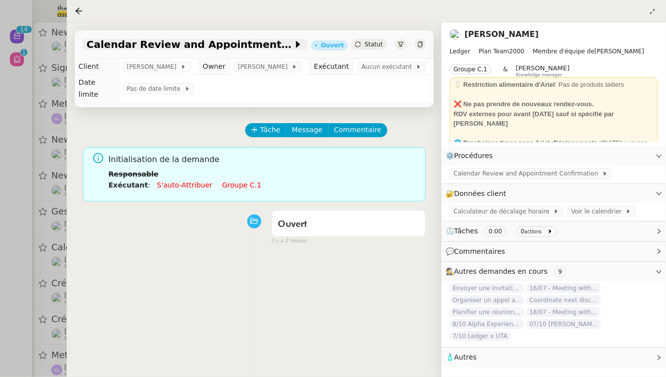
click at [252, 45] on span "Calendar Review and Appointment Confirmation - [DATE]" at bounding box center [190, 44] width 206 height 10
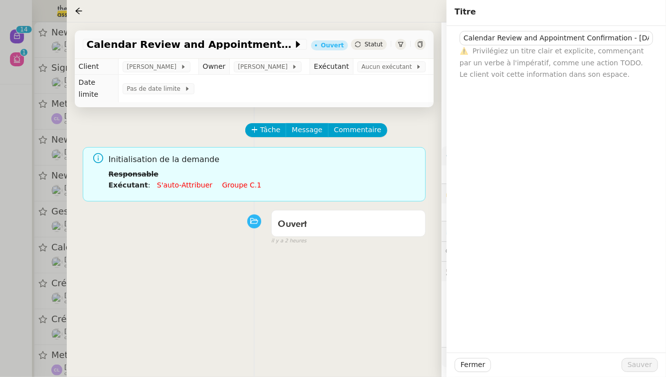
click at [221, 224] on div "Ouvert false il y a 2 heures" at bounding box center [254, 225] width 343 height 40
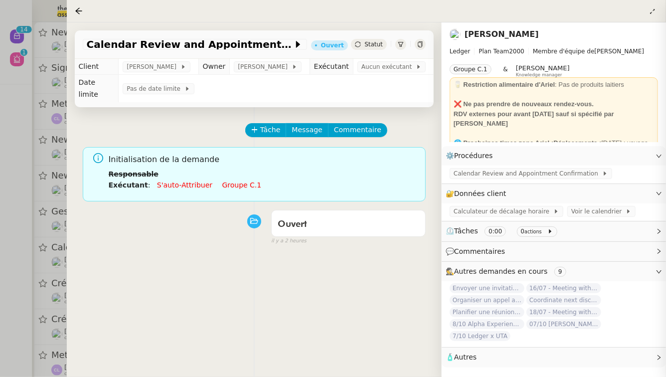
click at [226, 181] on link "Groupe c.1" at bounding box center [241, 185] width 39 height 8
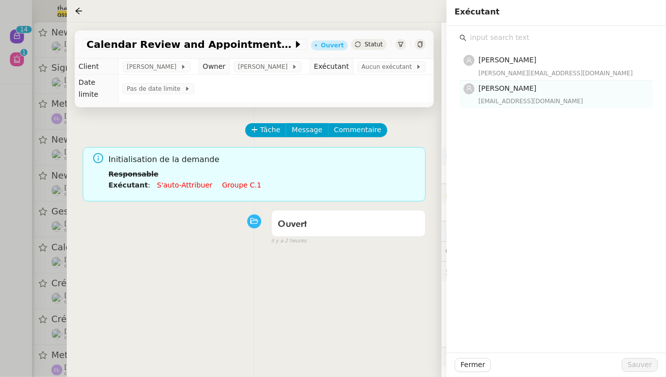
click at [550, 99] on div "[EMAIL_ADDRESS][DOMAIN_NAME]" at bounding box center [562, 101] width 168 height 10
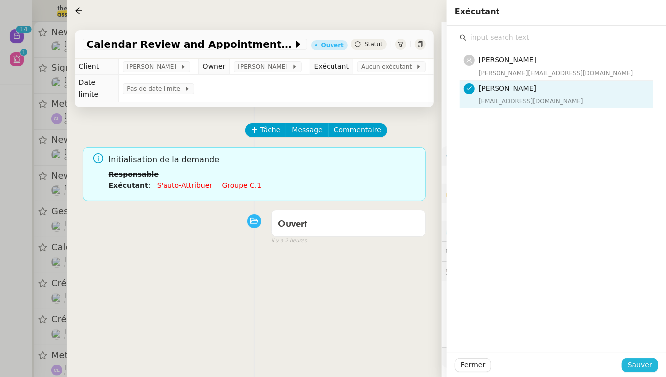
click at [644, 366] on span "Sauver" at bounding box center [639, 364] width 24 height 11
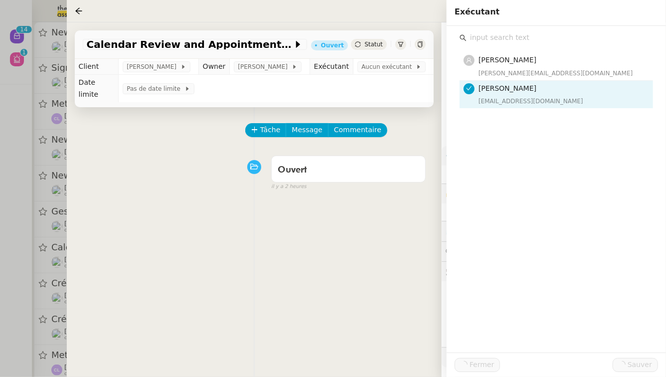
click at [0, 357] on div at bounding box center [333, 188] width 666 height 377
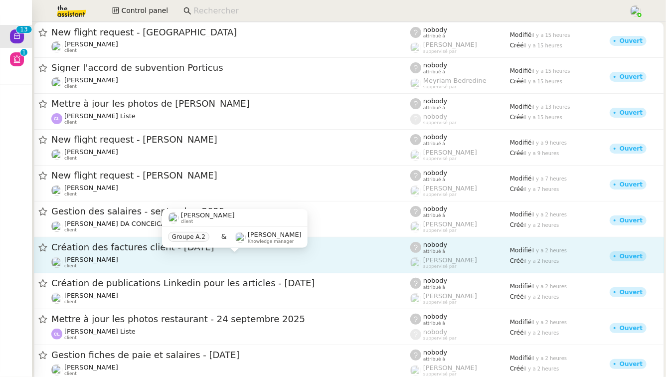
click at [181, 259] on div "[PERSON_NAME] client" at bounding box center [230, 262] width 359 height 13
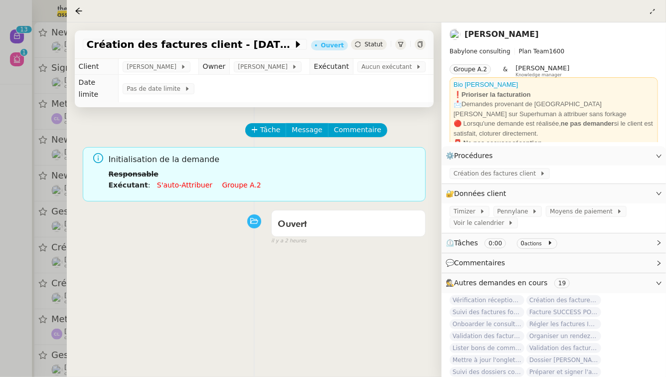
click at [226, 181] on link "Groupe a.2" at bounding box center [241, 185] width 39 height 8
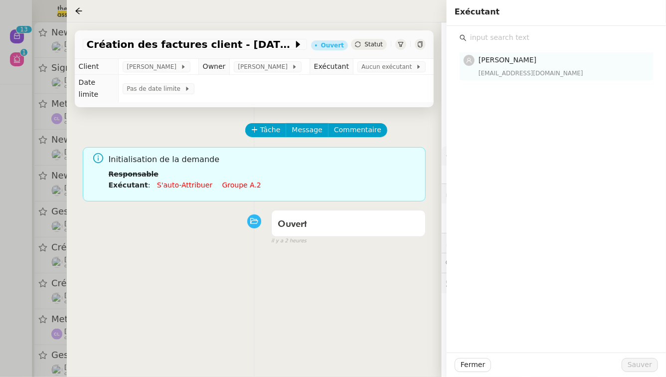
click at [593, 56] on h4 "[PERSON_NAME]" at bounding box center [562, 59] width 168 height 11
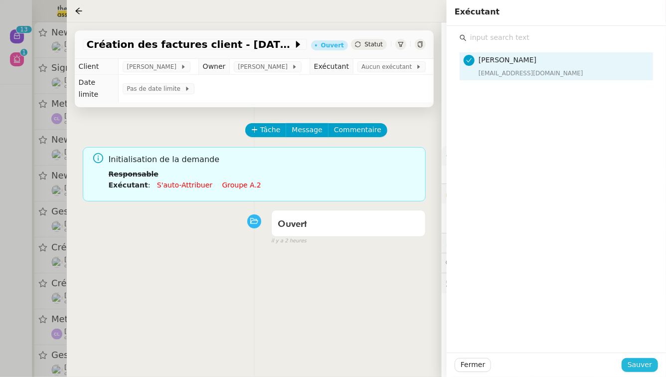
click at [655, 364] on button "Sauver" at bounding box center [639, 365] width 36 height 14
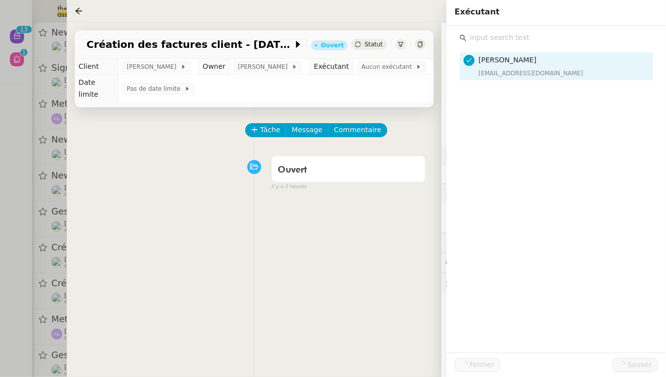
click at [0, 315] on div at bounding box center [333, 188] width 666 height 377
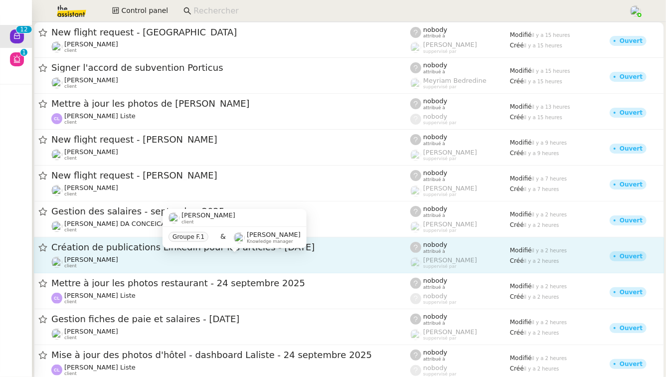
click at [127, 263] on div "[PERSON_NAME] client" at bounding box center [230, 262] width 359 height 13
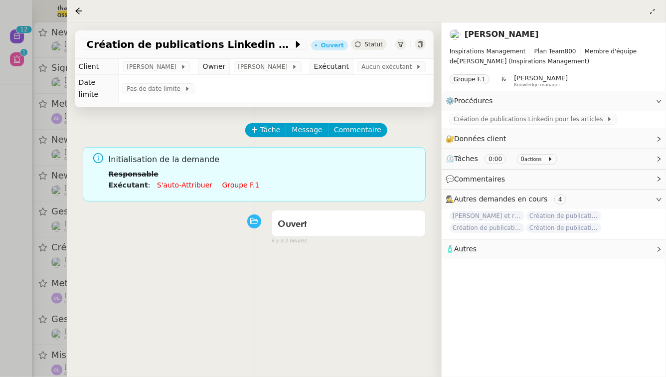
click at [230, 181] on link "Groupe f.1" at bounding box center [240, 185] width 37 height 8
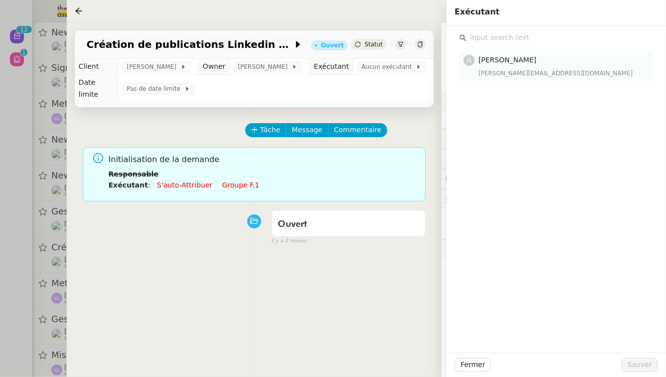
click at [492, 61] on span "[PERSON_NAME]" at bounding box center [507, 60] width 58 height 8
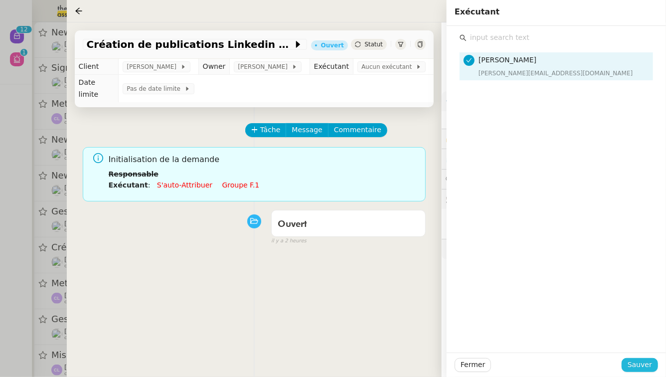
click at [648, 365] on span "Sauver" at bounding box center [639, 364] width 24 height 11
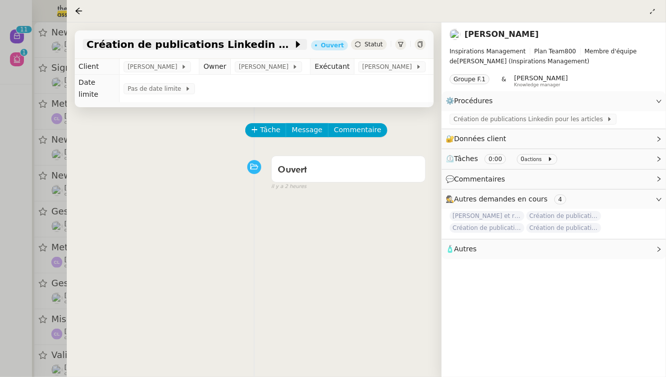
click at [265, 41] on span "Création de publications Linkedin pour les articles - [DATE]" at bounding box center [190, 44] width 206 height 10
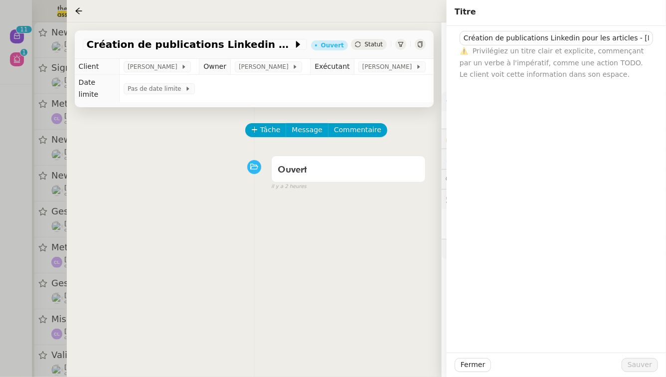
click at [313, 209] on div "Tâche Message Commentaire Veuillez patienter une erreur s'est produite 👌👌👌 mess…" at bounding box center [254, 295] width 375 height 377
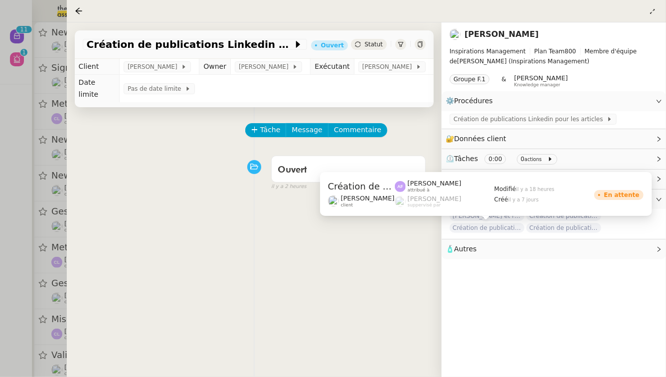
click at [501, 228] on span "Création de publications Linkedin pour les articles - 17 septembre 2025" at bounding box center [486, 228] width 75 height 10
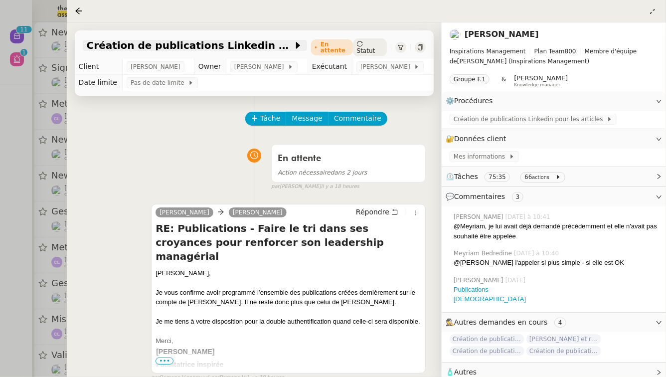
click at [230, 48] on span "Création de publications Linkedin pour les articles - 17 septembre 2025" at bounding box center [190, 45] width 206 height 10
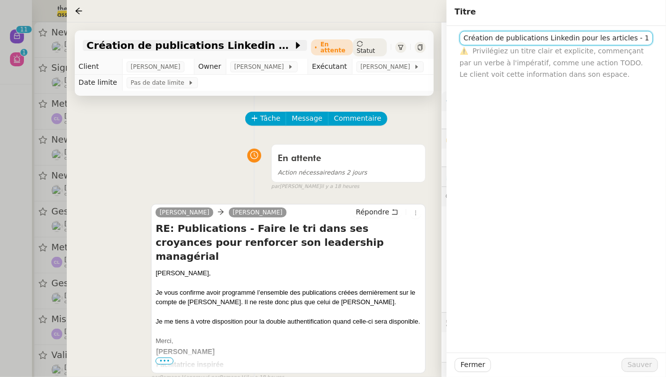
scroll to position [0, 47]
click at [16, 144] on div at bounding box center [333, 188] width 666 height 377
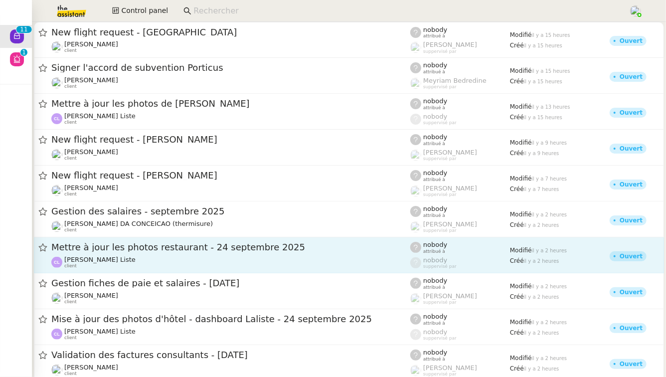
click at [155, 255] on div "Mettre à jour les photos restaurant - [DATE] [PERSON_NAME] Liste client" at bounding box center [230, 254] width 359 height 27
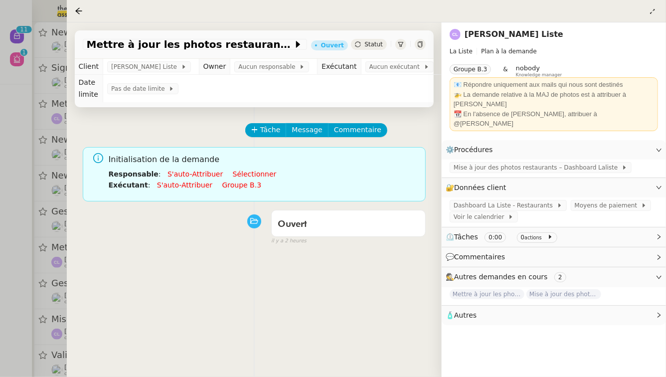
click at [35, 203] on div at bounding box center [333, 188] width 666 height 377
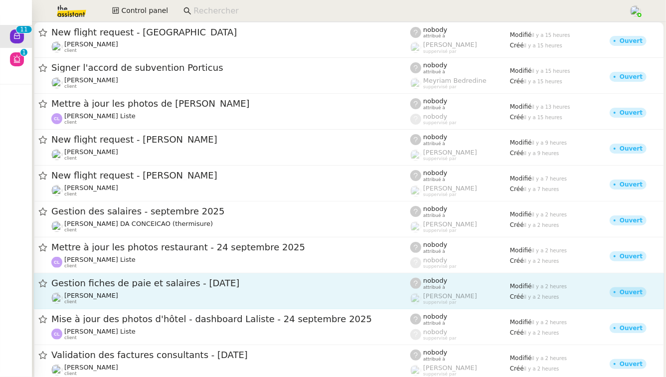
click at [136, 285] on span "Gestion fiches de paie et salaires - [DATE]" at bounding box center [230, 282] width 359 height 9
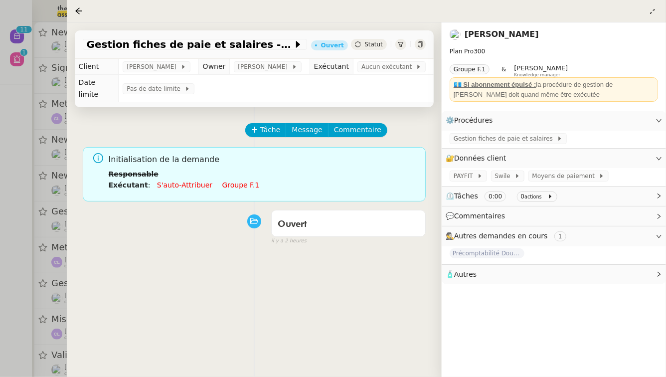
click at [241, 181] on link "Groupe f.1" at bounding box center [240, 185] width 37 height 8
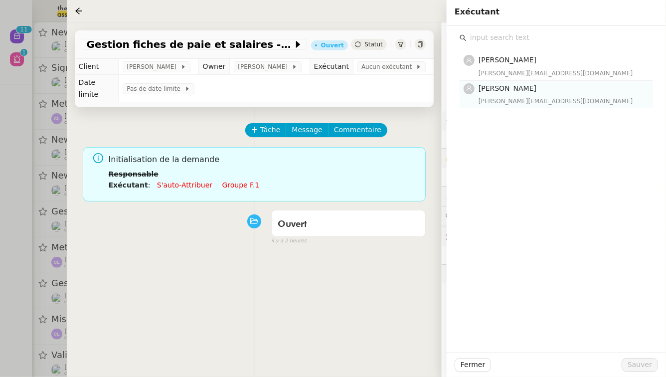
click at [549, 98] on div "[PERSON_NAME][EMAIL_ADDRESS][DOMAIN_NAME]" at bounding box center [562, 101] width 168 height 10
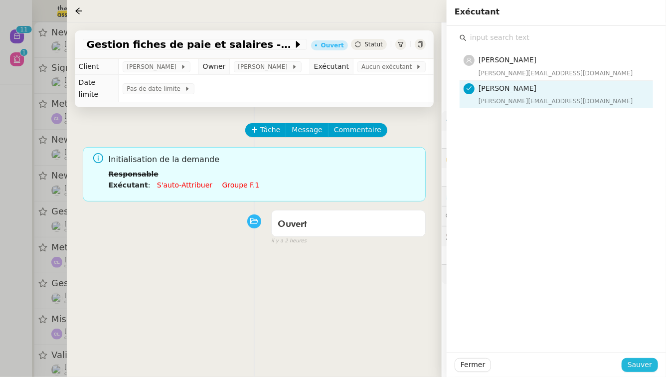
click at [649, 360] on span "Sauver" at bounding box center [639, 364] width 24 height 11
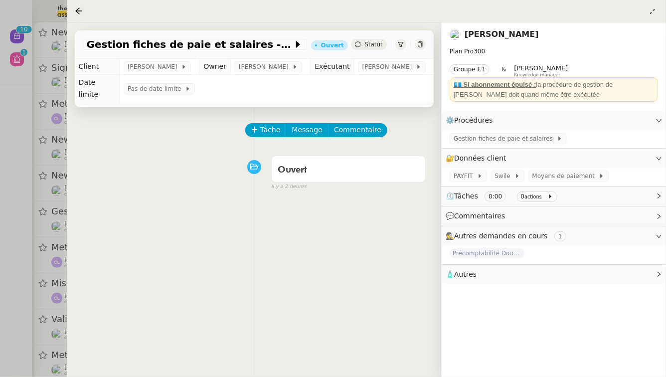
click at [0, 274] on div at bounding box center [333, 188] width 666 height 377
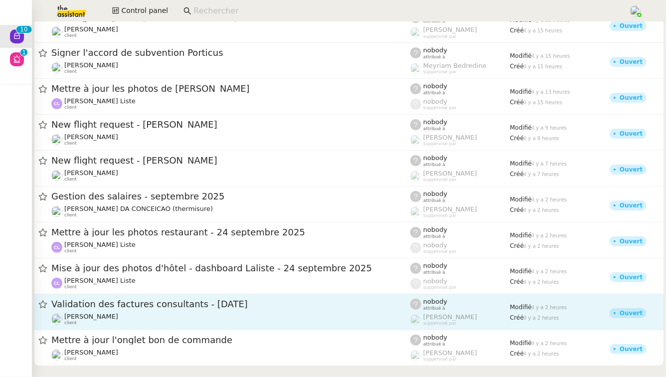
scroll to position [23, 0]
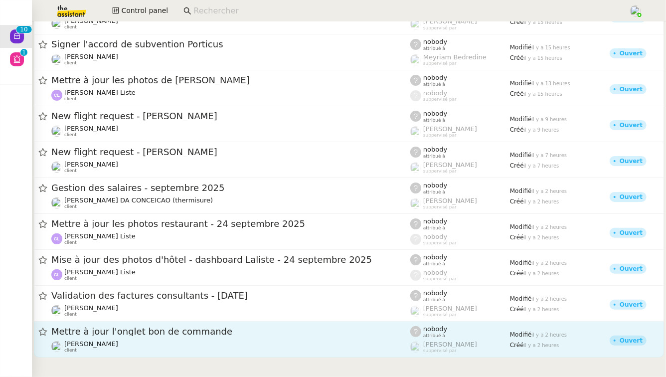
click at [180, 335] on span "Mettre à jour l'onglet bon de commande" at bounding box center [230, 331] width 359 height 9
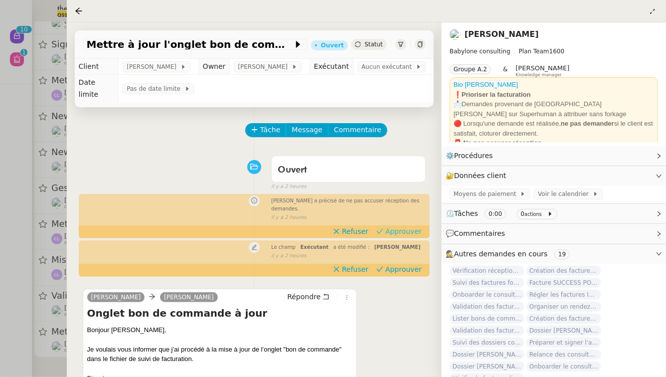
click at [408, 226] on span "Approuver" at bounding box center [403, 231] width 36 height 10
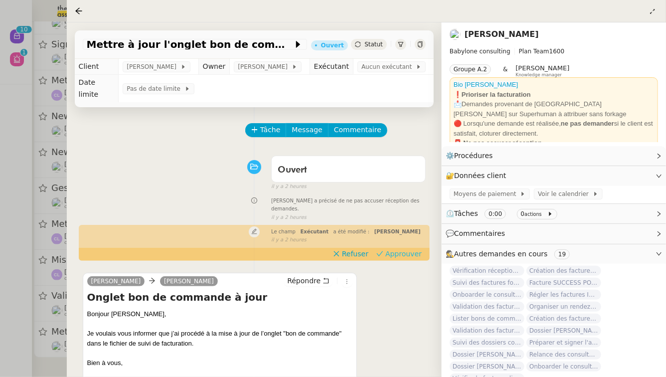
click at [401, 249] on span "Approuver" at bounding box center [403, 254] width 36 height 10
click at [0, 346] on div at bounding box center [333, 188] width 666 height 377
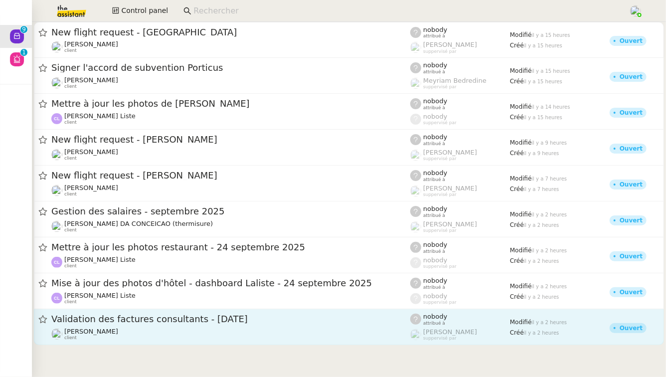
click at [212, 324] on div "Validation des factures consultants - [DATE]" at bounding box center [230, 319] width 359 height 12
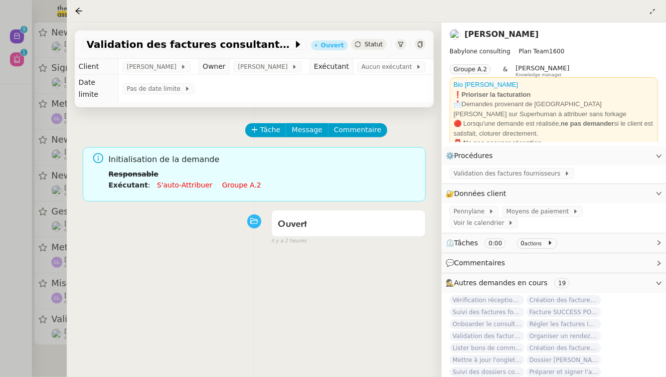
click at [231, 181] on link "Groupe a.2" at bounding box center [241, 185] width 39 height 8
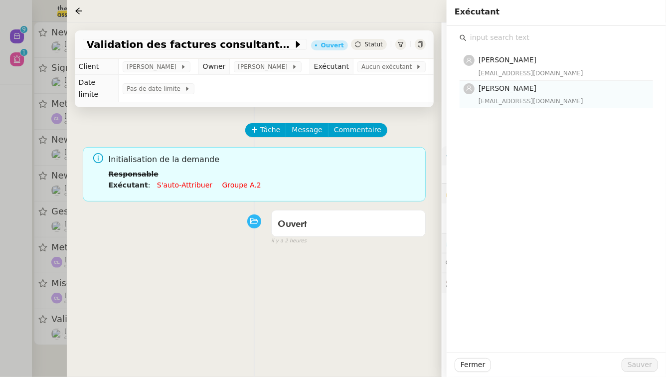
click at [570, 89] on h4 "[PERSON_NAME]" at bounding box center [562, 88] width 168 height 11
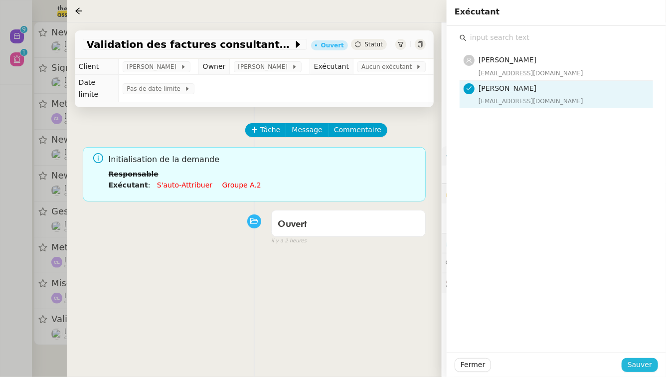
click at [648, 363] on span "Sauver" at bounding box center [639, 364] width 24 height 11
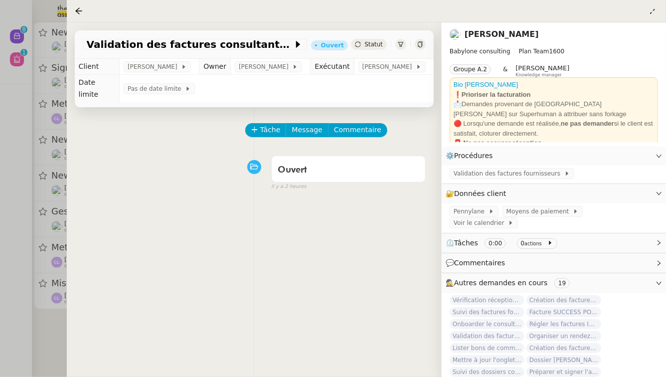
click at [0, 330] on div at bounding box center [333, 188] width 666 height 377
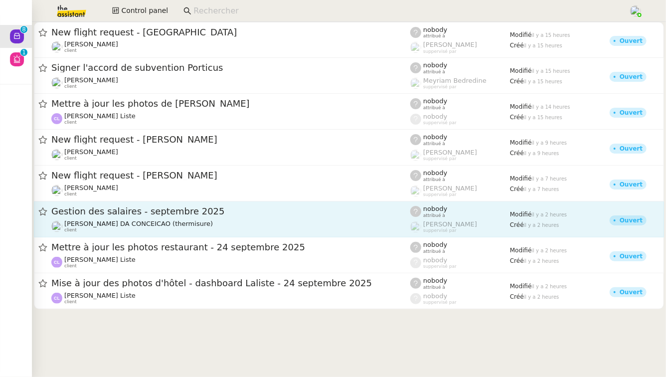
click at [189, 216] on div "Gestion des salaires - septembre 2025" at bounding box center [230, 211] width 359 height 12
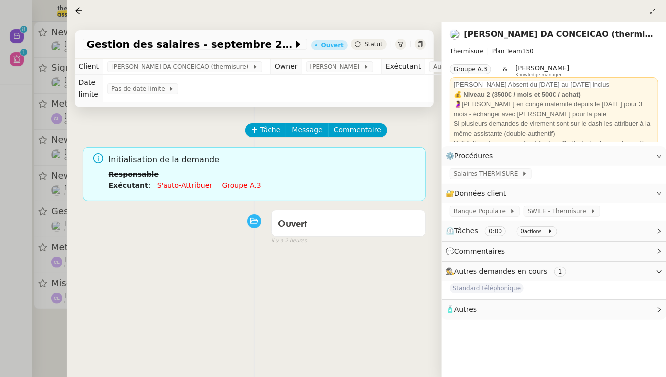
click at [238, 183] on link "Groupe a.3" at bounding box center [241, 185] width 39 height 8
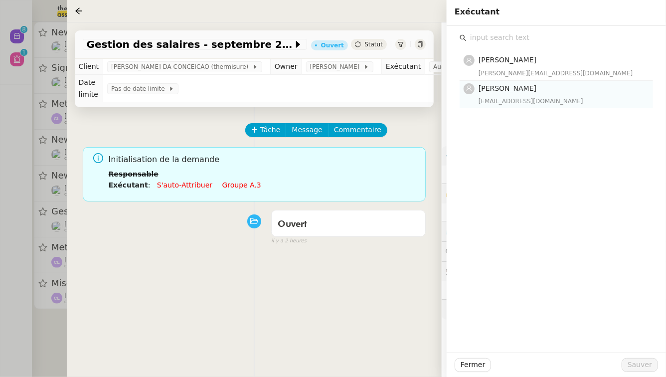
click at [581, 92] on h4 "[PERSON_NAME]" at bounding box center [562, 88] width 168 height 11
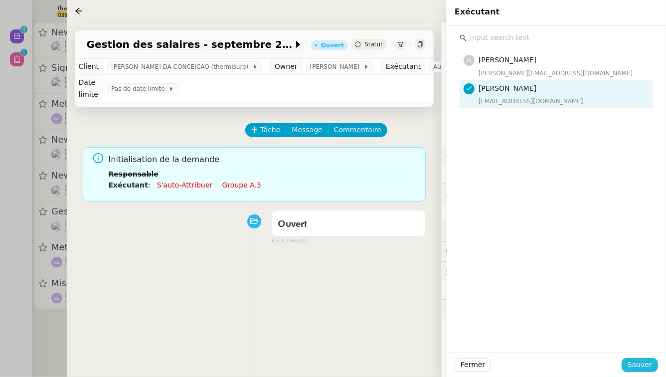
click at [642, 364] on span "Sauver" at bounding box center [639, 364] width 24 height 11
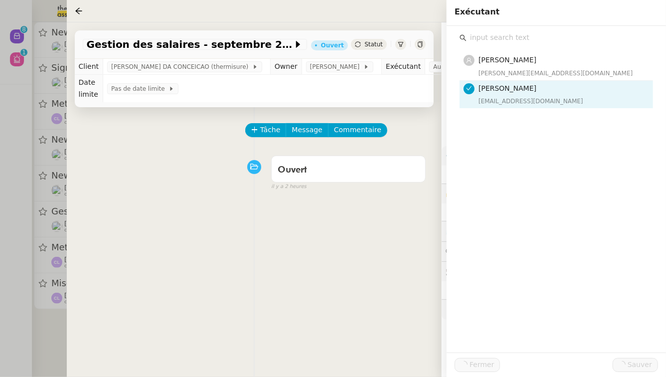
click at [0, 209] on div at bounding box center [333, 188] width 666 height 377
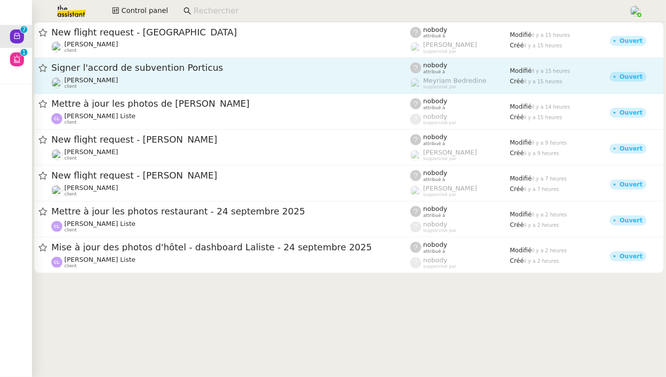
click at [196, 72] on span "Signer l'accord de subvention Porticus" at bounding box center [230, 67] width 359 height 9
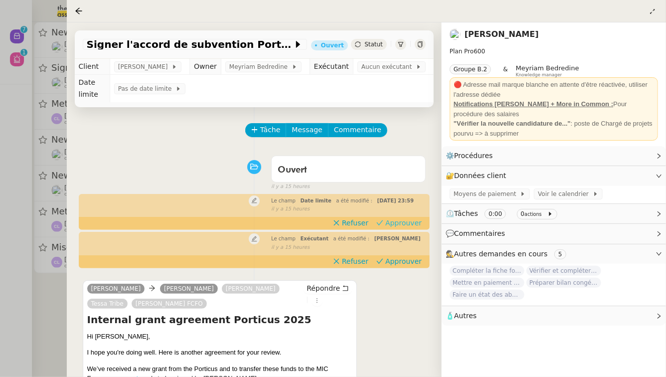
click at [403, 228] on span "Approuver" at bounding box center [403, 223] width 36 height 10
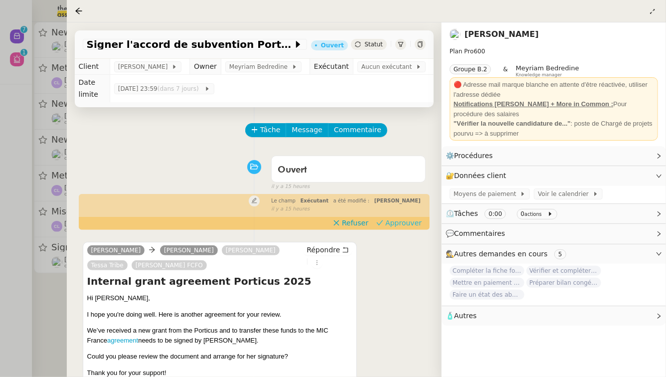
click at [408, 227] on span "Approuver" at bounding box center [403, 223] width 36 height 10
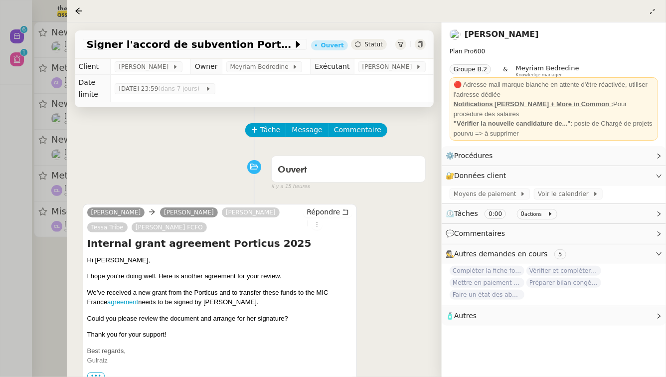
click at [0, 318] on div at bounding box center [333, 188] width 666 height 377
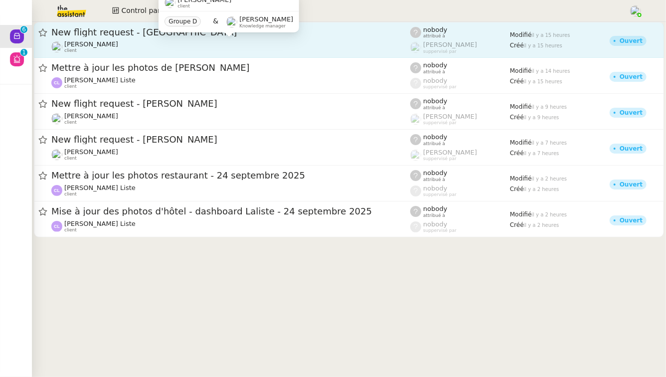
click at [186, 40] on div "[PERSON_NAME] client" at bounding box center [230, 46] width 359 height 13
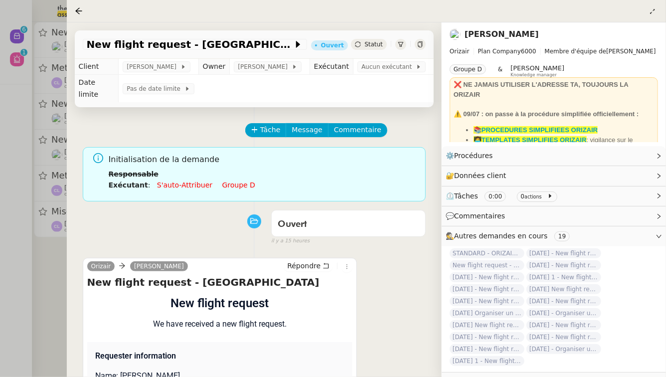
click at [3, 289] on div at bounding box center [333, 188] width 666 height 377
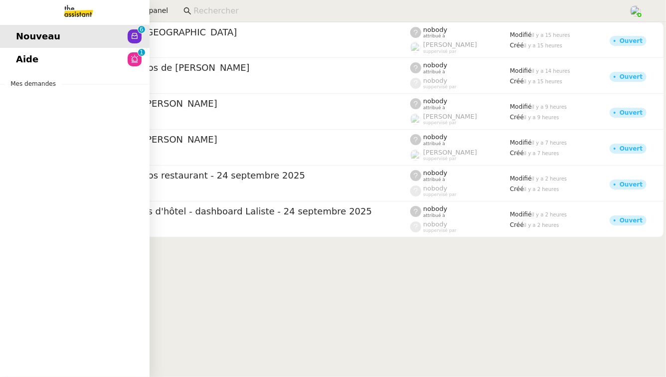
click at [83, 61] on link "Aide 0 1 2 3 4 5 6 7 8 9" at bounding box center [74, 59] width 149 height 23
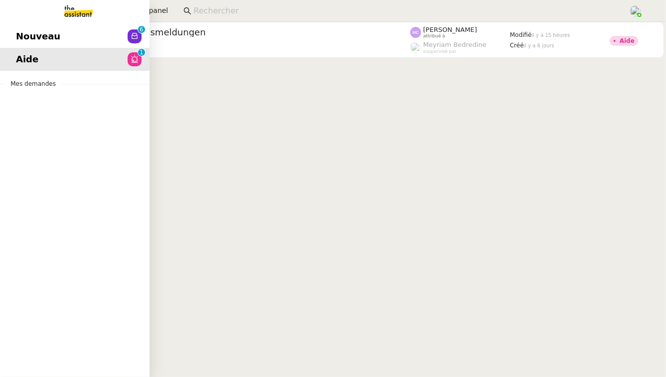
click at [58, 36] on link "Nouveau 0 1 2 3 4 5 6 7 8 9" at bounding box center [74, 36] width 149 height 23
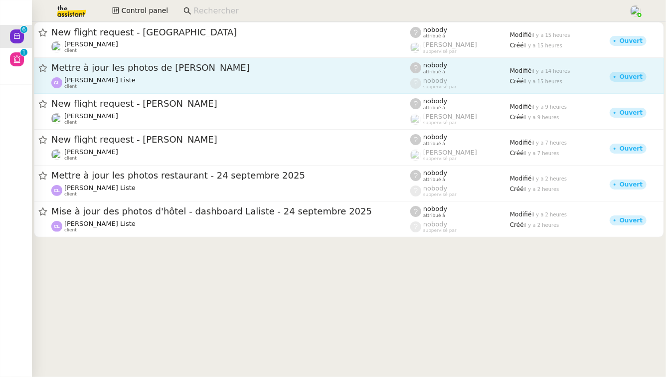
click at [109, 65] on span "Mettre à jour les photos de [PERSON_NAME]" at bounding box center [230, 67] width 359 height 9
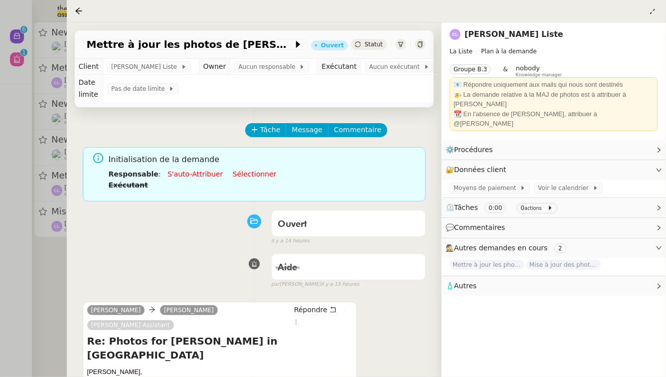
click at [510, 33] on link "[PERSON_NAME] Liste" at bounding box center [513, 33] width 99 height 9
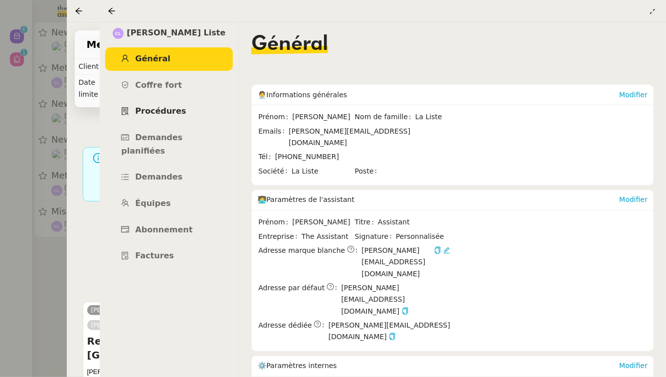
click at [173, 118] on link "Procédures" at bounding box center [169, 111] width 128 height 23
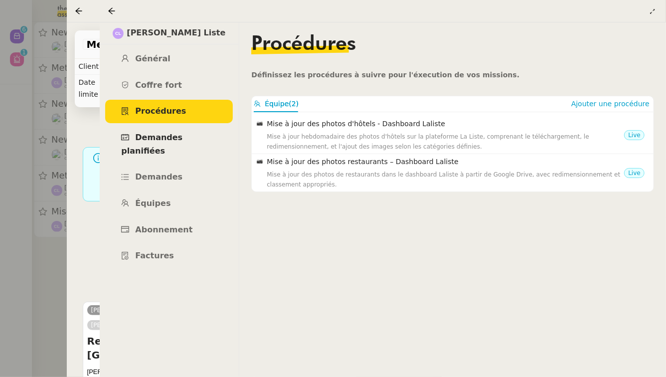
click at [172, 141] on span "Demandes planifiées" at bounding box center [151, 144] width 61 height 23
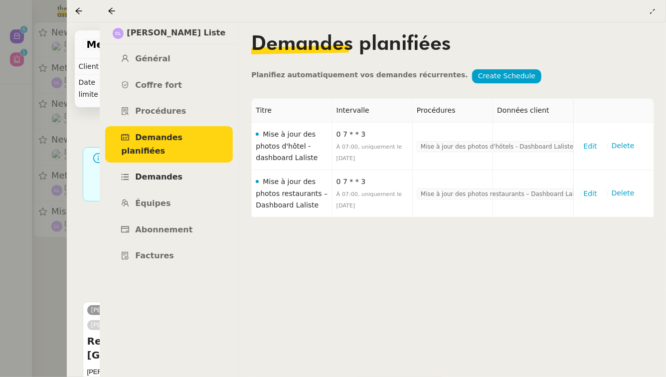
click at [169, 172] on span "Demandes" at bounding box center [158, 176] width 47 height 9
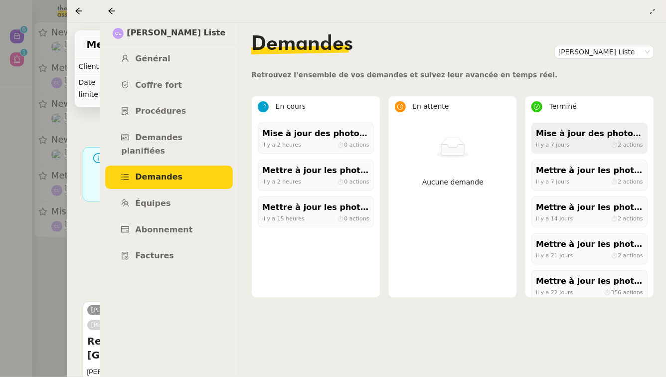
click at [596, 143] on div "[DATE] ⏱ 2 actions" at bounding box center [589, 144] width 107 height 9
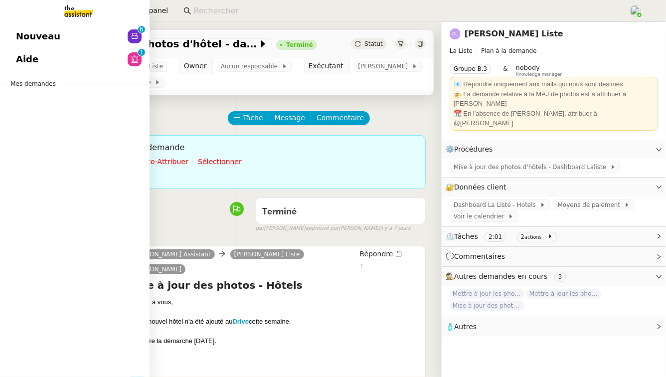
click at [14, 31] on link "Nouveau 0 1 2 3 4 5 6 7 8 9" at bounding box center [74, 36] width 149 height 23
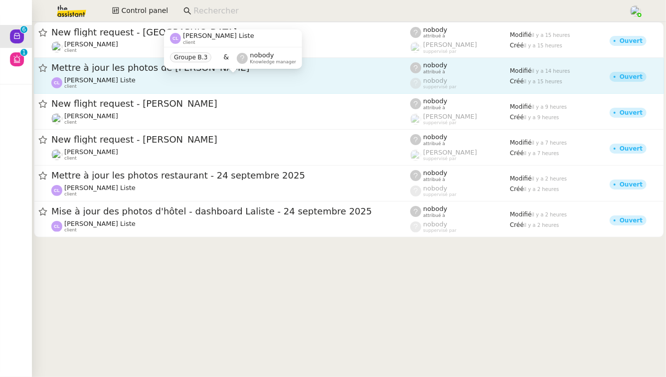
click at [236, 87] on div "[PERSON_NAME] Liste client" at bounding box center [230, 82] width 359 height 13
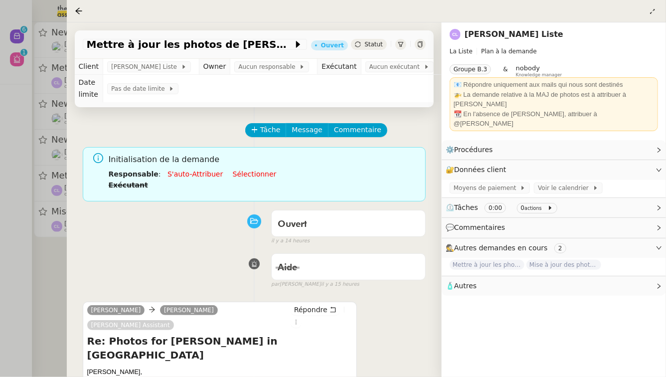
click at [248, 170] on link "Sélectionner" at bounding box center [255, 174] width 44 height 8
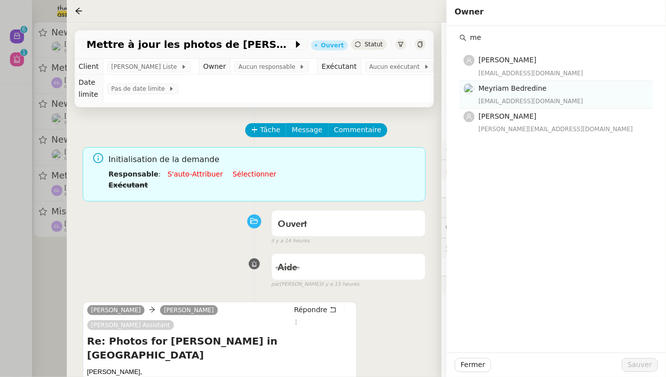
type input "me"
click at [594, 88] on h4 "Meyriam Bedredine" at bounding box center [562, 88] width 168 height 11
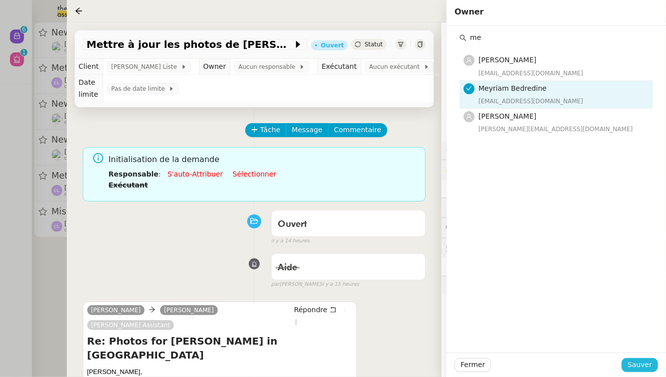
click at [648, 365] on span "Sauver" at bounding box center [639, 364] width 24 height 11
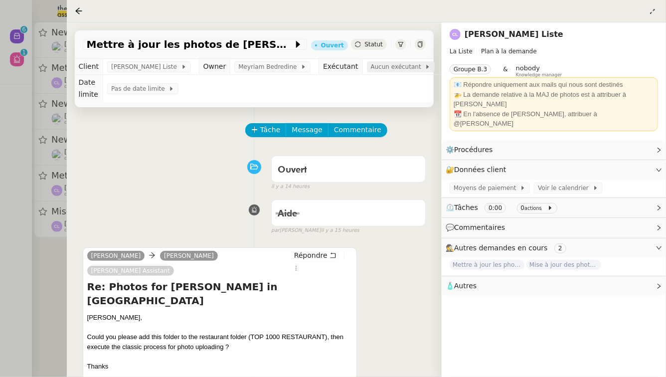
click at [385, 71] on span "Aucun exécutant" at bounding box center [398, 67] width 54 height 10
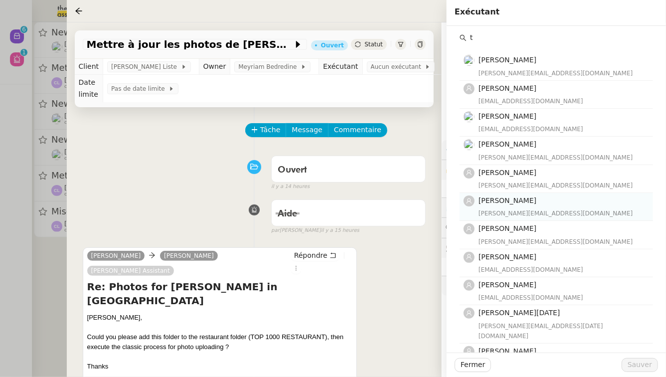
type input "t"
click at [560, 212] on div "[PERSON_NAME][EMAIL_ADDRESS][DOMAIN_NAME]" at bounding box center [562, 213] width 168 height 10
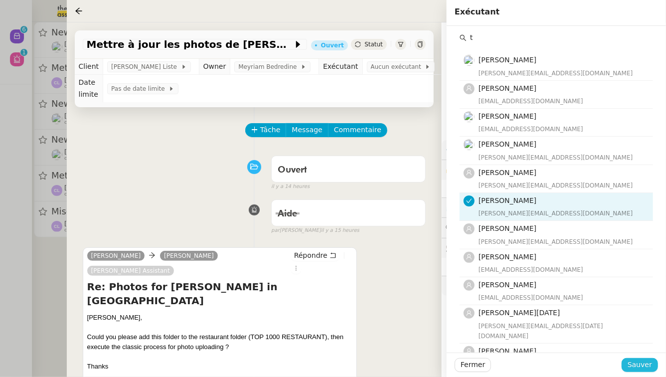
click at [628, 360] on button "Sauver" at bounding box center [639, 365] width 36 height 14
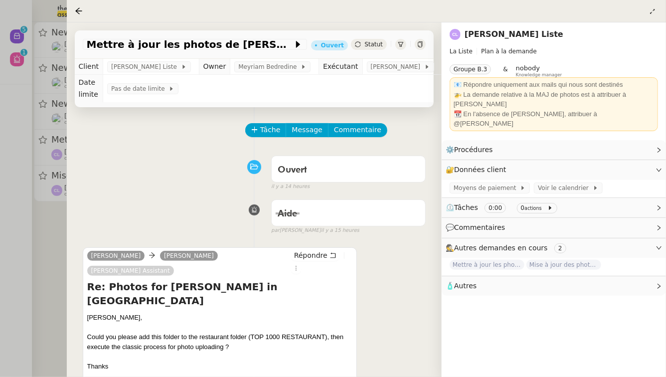
click at [26, 251] on div at bounding box center [333, 188] width 666 height 377
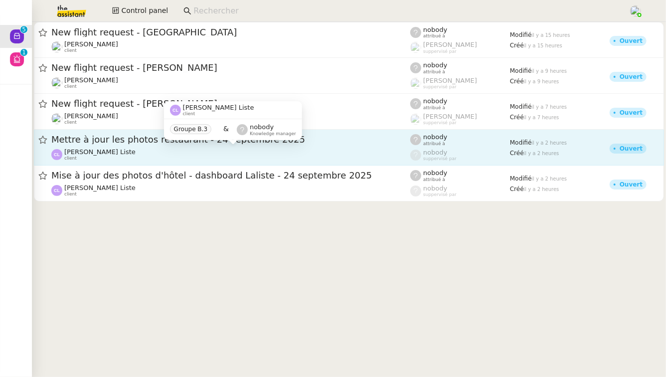
click at [200, 148] on div "[PERSON_NAME] Liste client" at bounding box center [230, 154] width 359 height 13
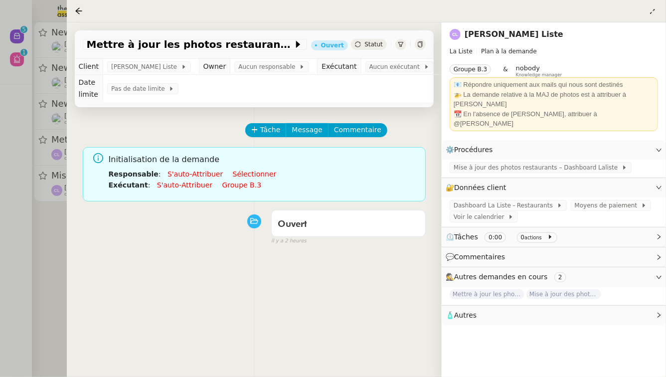
click at [244, 170] on link "Sélectionner" at bounding box center [255, 174] width 44 height 8
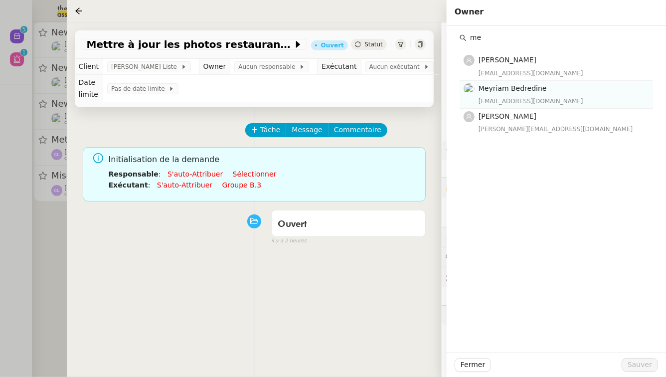
type input "me"
click at [560, 92] on h4 "Meyriam Bedredine" at bounding box center [562, 88] width 168 height 11
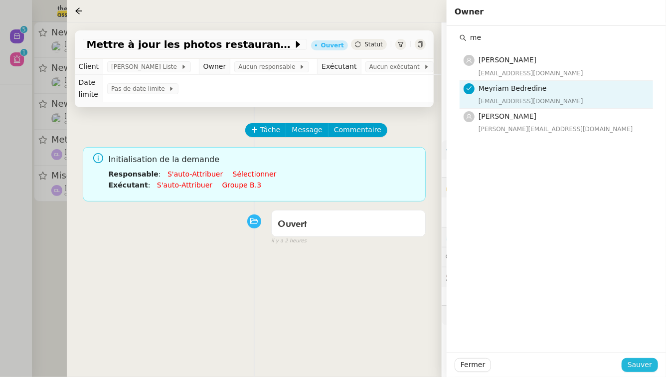
click at [645, 366] on span "Sauver" at bounding box center [639, 364] width 24 height 11
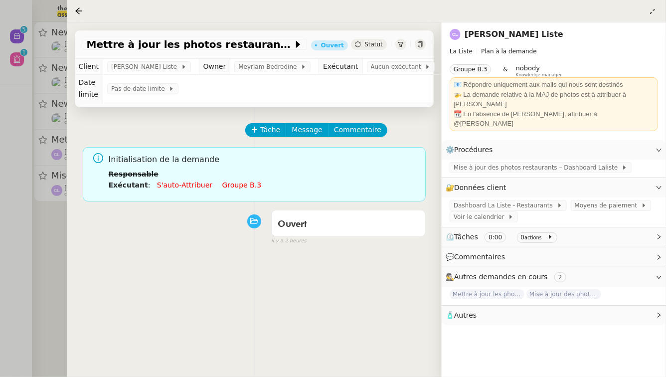
click at [238, 181] on link "Groupe b.3" at bounding box center [241, 185] width 39 height 8
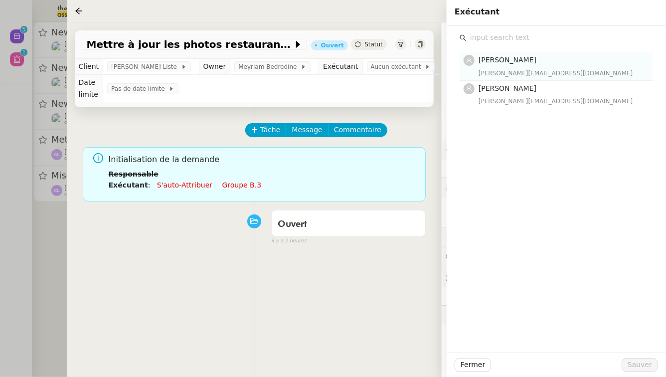
click at [529, 69] on div "[PERSON_NAME][EMAIL_ADDRESS][DOMAIN_NAME]" at bounding box center [562, 73] width 168 height 10
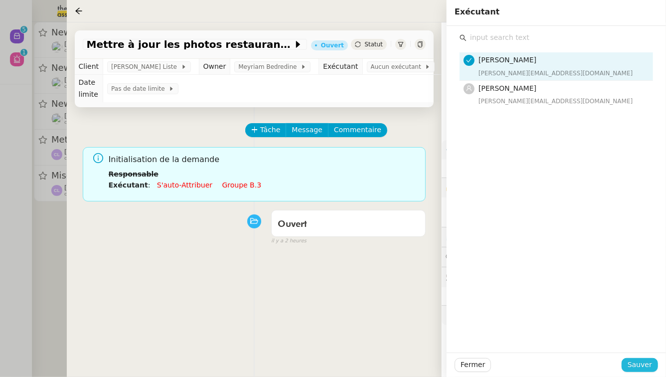
click at [651, 370] on span "Sauver" at bounding box center [639, 364] width 24 height 11
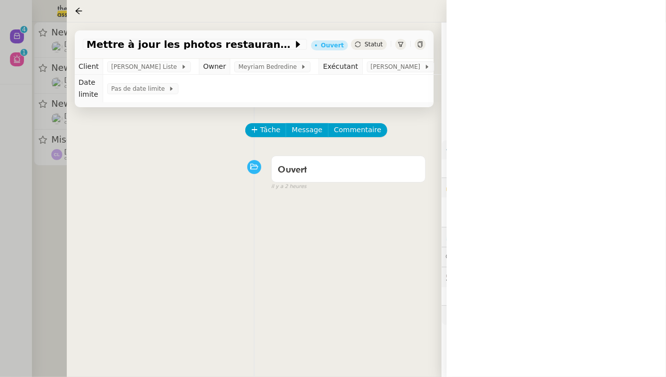
click at [0, 264] on div at bounding box center [333, 188] width 666 height 377
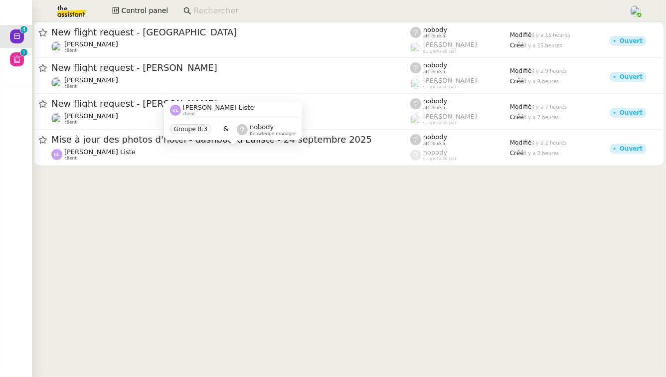
click at [187, 144] on div "[PERSON_NAME] Liste client Groupe B.3 & nobody Knowledge manager" at bounding box center [233, 124] width 138 height 47
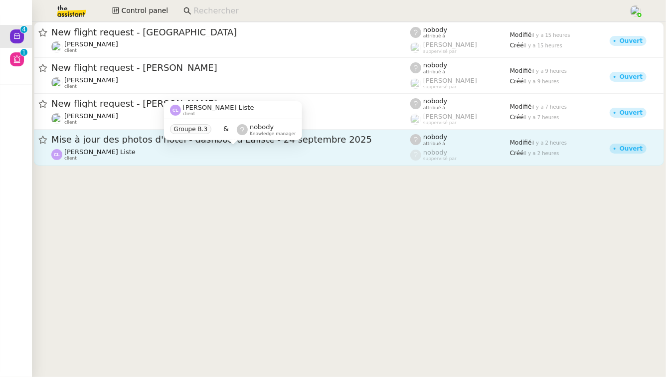
click at [171, 150] on div "[PERSON_NAME] Liste client" at bounding box center [230, 154] width 359 height 13
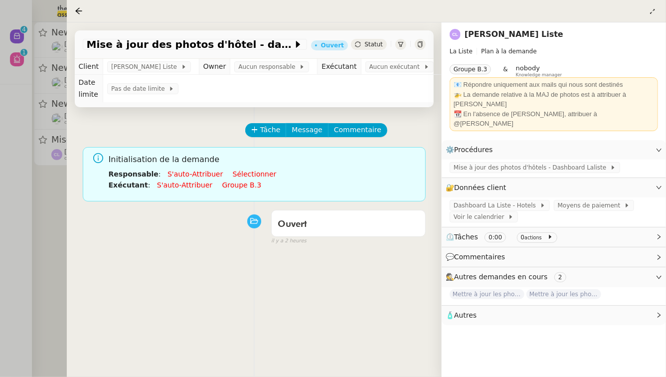
click at [250, 170] on link "Sélectionner" at bounding box center [255, 174] width 44 height 8
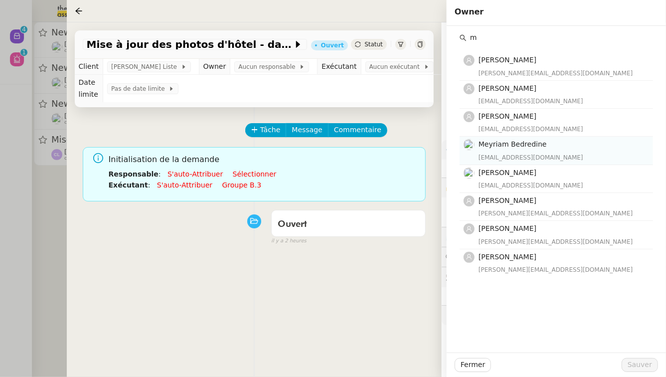
type input "m"
click at [561, 154] on div "[EMAIL_ADDRESS][DOMAIN_NAME]" at bounding box center [562, 157] width 168 height 10
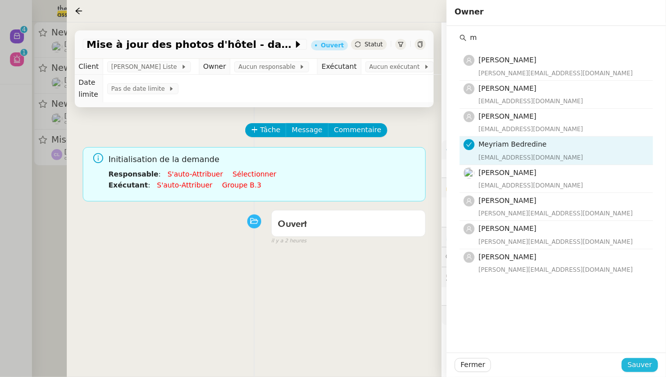
click at [651, 364] on span "Sauver" at bounding box center [639, 364] width 24 height 11
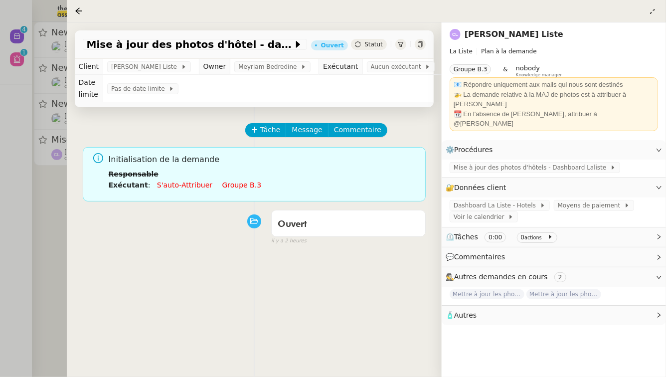
click at [242, 181] on link "Groupe b.3" at bounding box center [241, 185] width 39 height 8
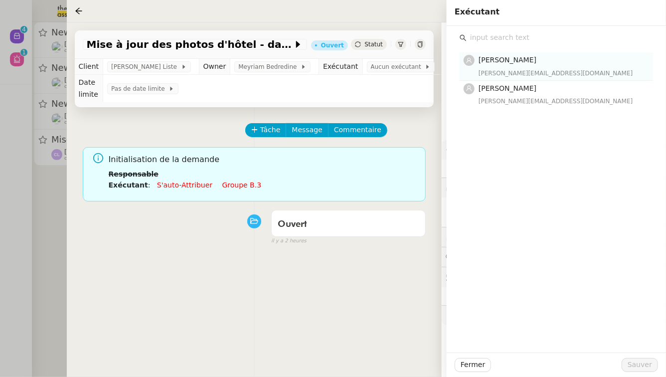
click at [627, 63] on h4 "[PERSON_NAME]" at bounding box center [562, 59] width 168 height 11
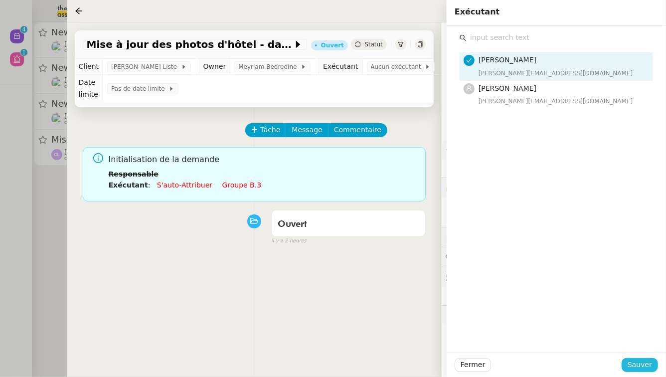
click at [649, 365] on span "Sauver" at bounding box center [639, 364] width 24 height 11
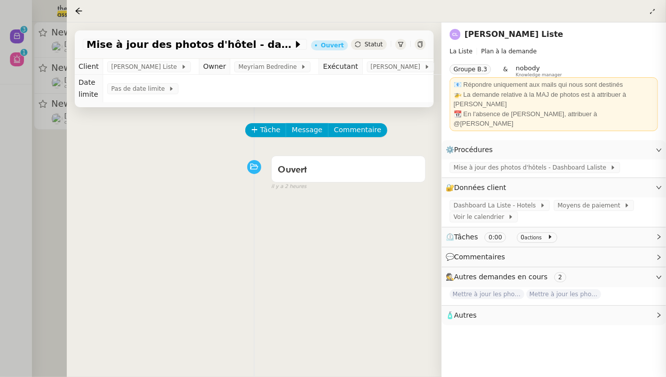
click at [0, 196] on div at bounding box center [333, 188] width 666 height 377
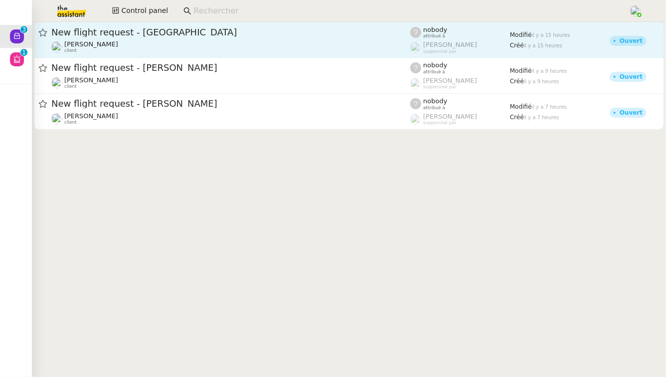
click at [136, 29] on span "New flight request - [GEOGRAPHIC_DATA]" at bounding box center [230, 32] width 359 height 9
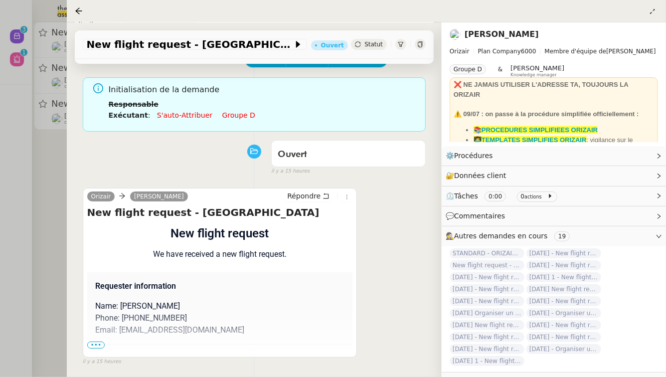
scroll to position [74, 0]
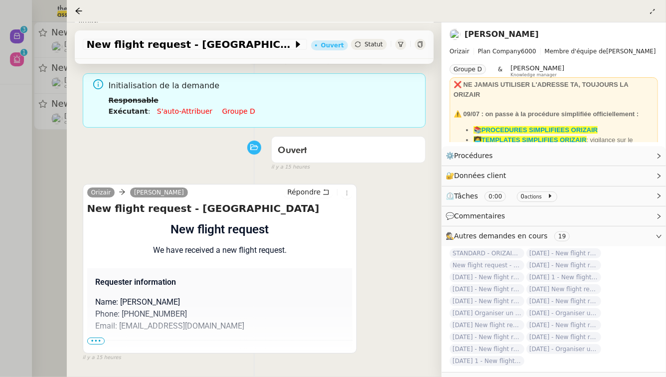
click at [96, 337] on span "•••" at bounding box center [96, 340] width 18 height 7
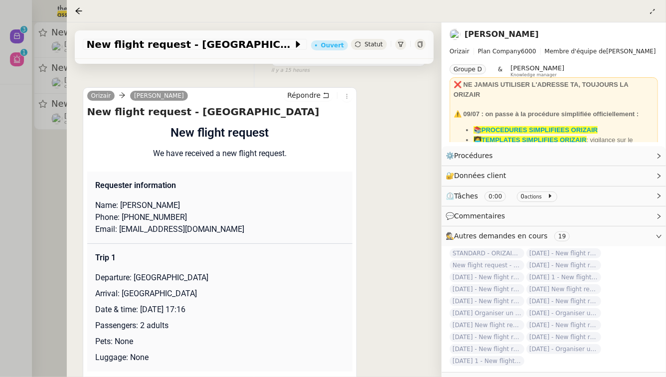
scroll to position [171, 0]
drag, startPoint x: 217, startPoint y: 299, endPoint x: 141, endPoint y: 297, distance: 75.8
click at [141, 303] on p "Date & time: [DATE] 17:16" at bounding box center [220, 309] width 250 height 12
copy p "[DATE]"
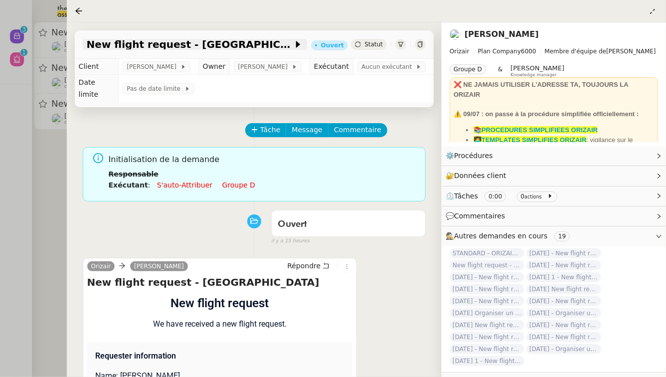
click at [138, 43] on span "New flight request - [GEOGRAPHIC_DATA]" at bounding box center [190, 44] width 206 height 10
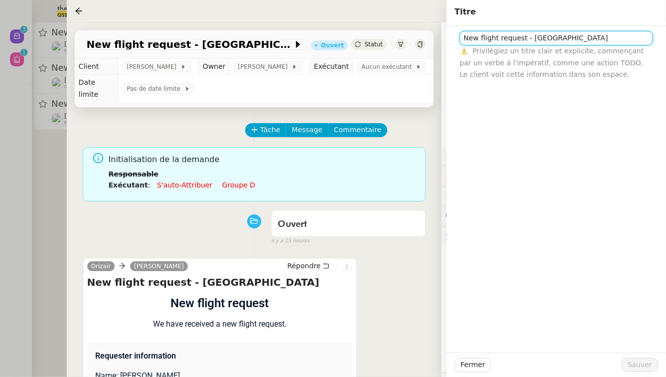
click at [464, 37] on input "New flight request - [GEOGRAPHIC_DATA]" at bounding box center [555, 38] width 193 height 14
paste input "[DATE]"
type input "[DATE] - New flight request - [GEOGRAPHIC_DATA]"
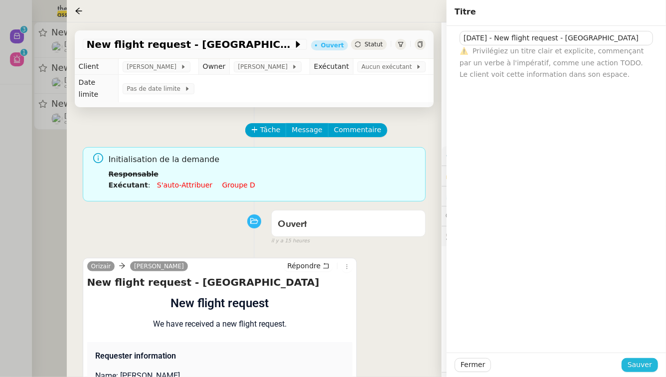
click at [635, 365] on span "Sauver" at bounding box center [639, 364] width 24 height 11
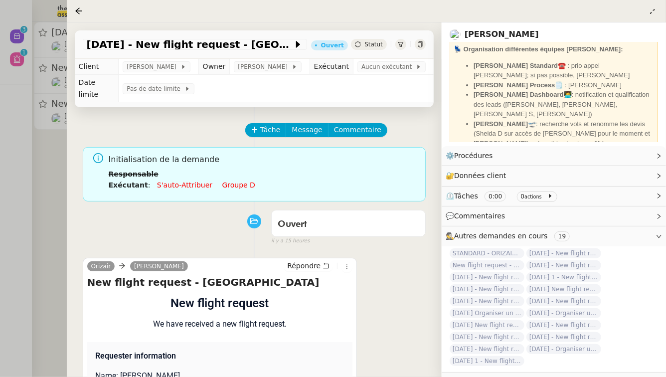
scroll to position [166, 0]
click at [226, 181] on link "Groupe d" at bounding box center [238, 185] width 33 height 8
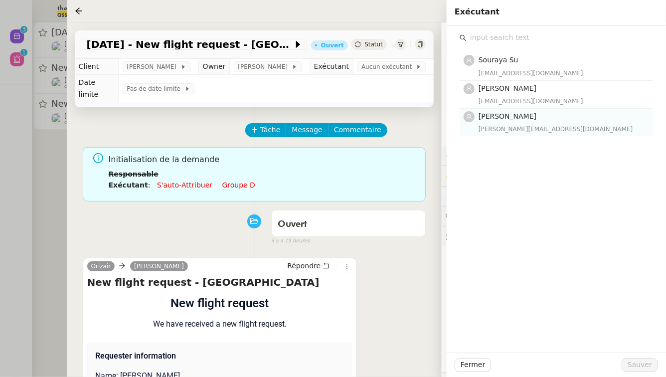
click at [517, 128] on div "[PERSON_NAME][EMAIL_ADDRESS][DOMAIN_NAME]" at bounding box center [562, 129] width 168 height 10
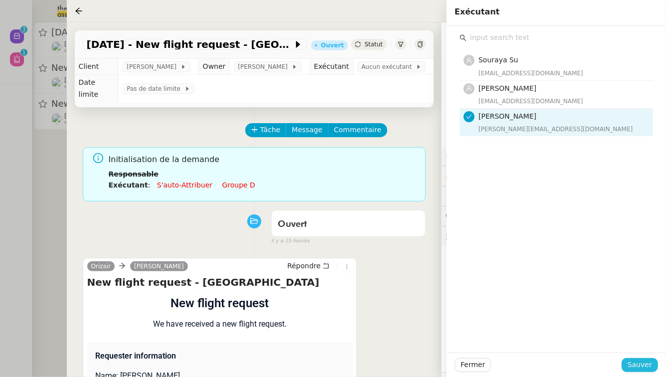
click at [650, 364] on span "Sauver" at bounding box center [639, 364] width 24 height 11
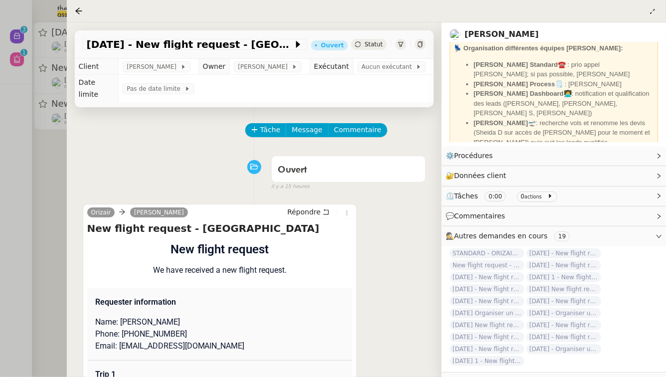
click at [0, 108] on div at bounding box center [333, 188] width 666 height 377
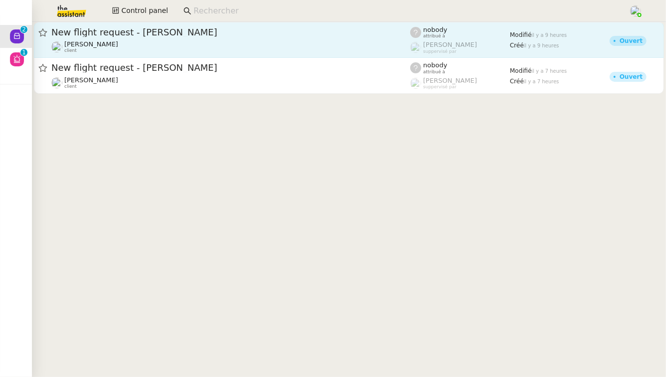
click at [219, 36] on span "New flight request - [PERSON_NAME]" at bounding box center [230, 32] width 359 height 9
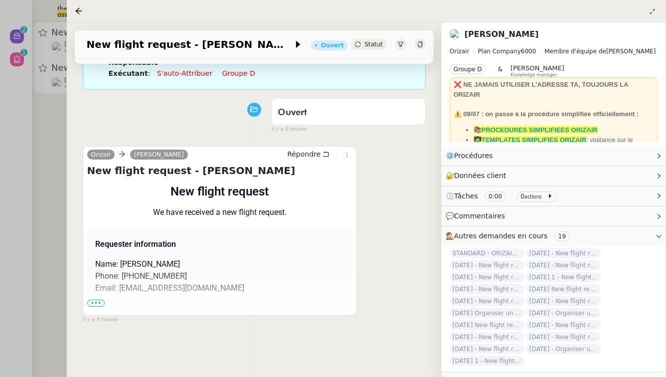
scroll to position [128, 0]
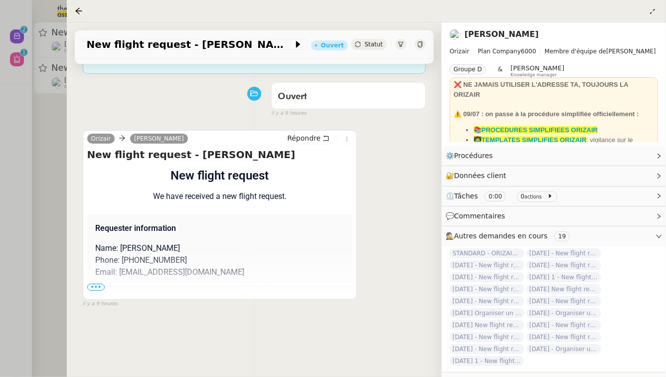
click at [96, 283] on span "•••" at bounding box center [96, 286] width 18 height 7
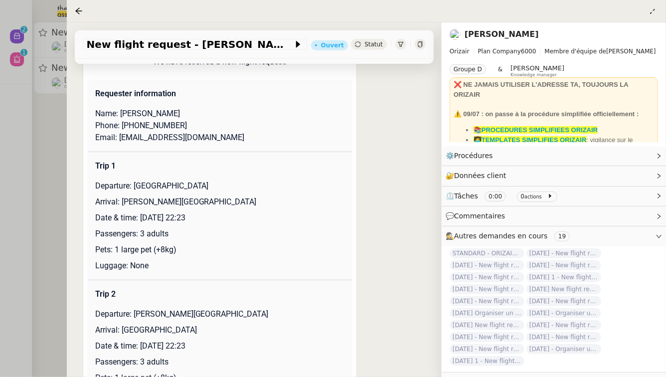
scroll to position [270, 0]
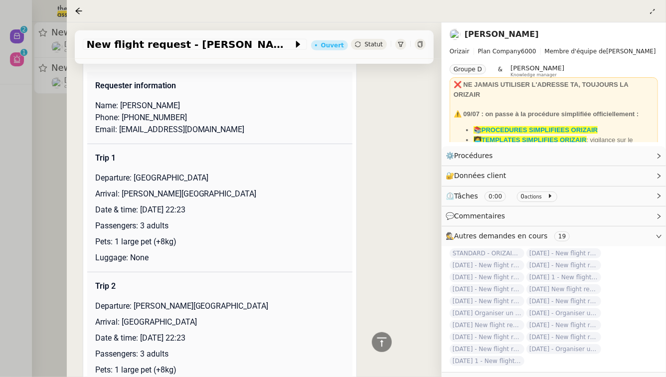
drag, startPoint x: 214, startPoint y: 198, endPoint x: 141, endPoint y: 200, distance: 72.8
click at [141, 204] on p "Date & time: [DATE] 22:23" at bounding box center [220, 210] width 250 height 12
copy p "[DATE]"
click at [134, 46] on span "New flight request - [PERSON_NAME]" at bounding box center [190, 44] width 206 height 10
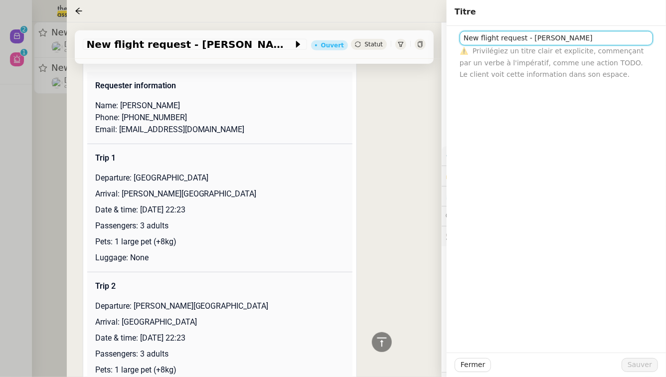
click at [463, 39] on input "New flight request - [PERSON_NAME]" at bounding box center [555, 38] width 193 height 14
paste input "[DATE]"
type input "[DATE] - New flight request - [PERSON_NAME]"
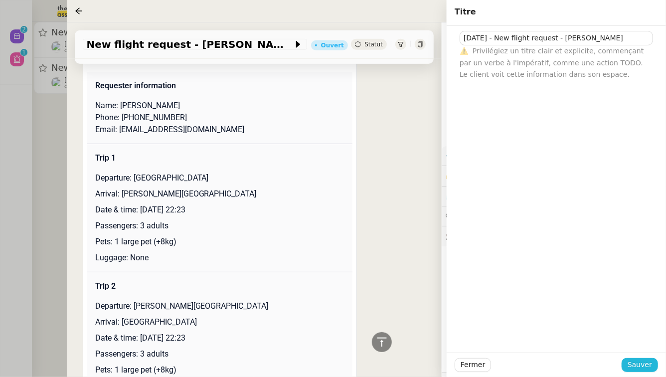
click at [653, 364] on button "Sauver" at bounding box center [639, 365] width 36 height 14
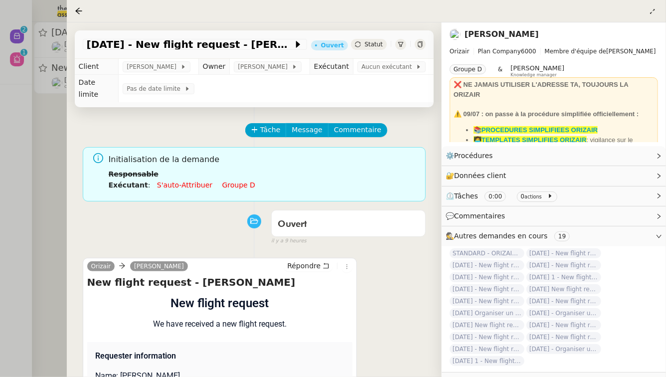
click at [233, 181] on link "Groupe d" at bounding box center [238, 185] width 33 height 8
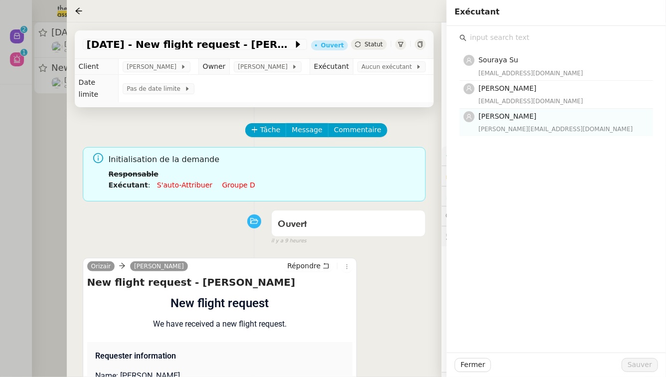
click at [607, 128] on div "[PERSON_NAME][EMAIL_ADDRESS][DOMAIN_NAME]" at bounding box center [562, 129] width 168 height 10
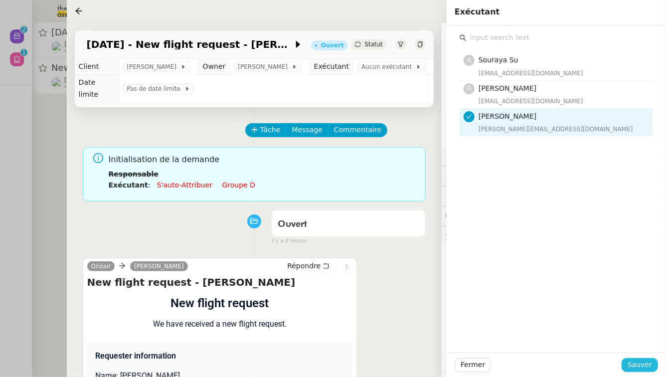
click at [651, 366] on span "Sauver" at bounding box center [639, 364] width 24 height 11
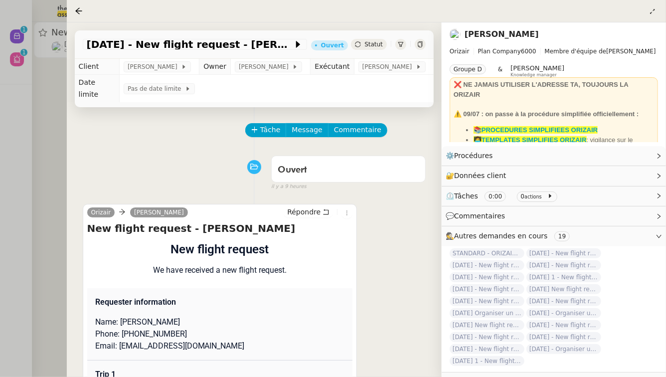
click at [50, 196] on div at bounding box center [333, 188] width 666 height 377
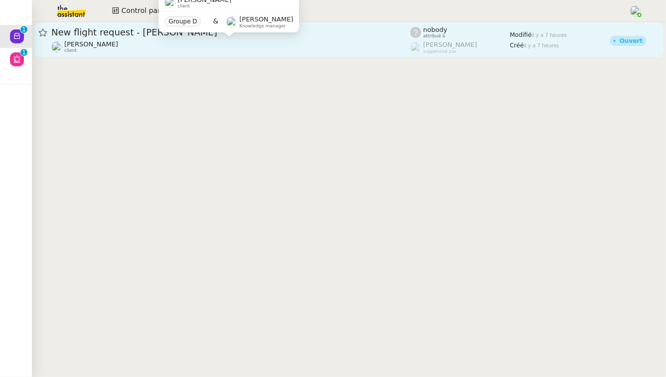
click at [208, 43] on div "[PERSON_NAME] client" at bounding box center [230, 46] width 359 height 13
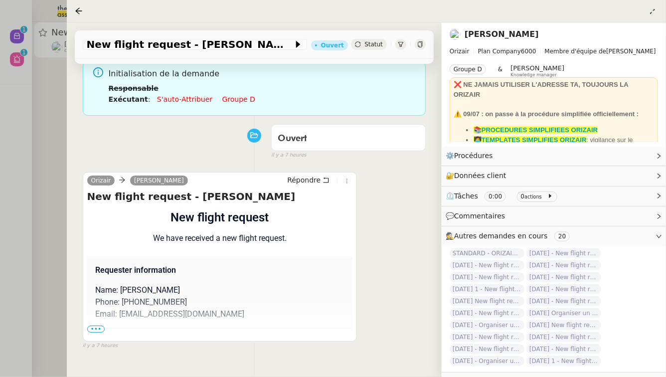
scroll to position [119, 0]
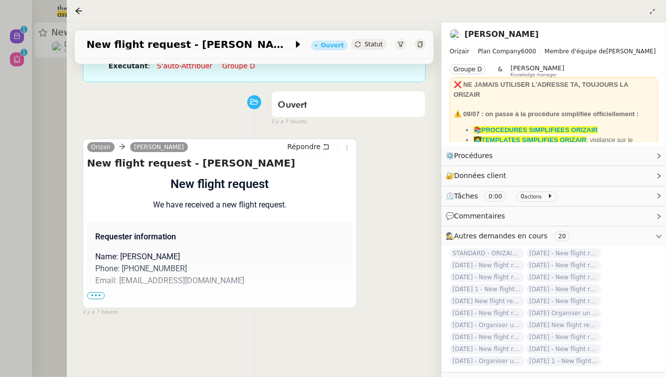
click at [98, 292] on span "•••" at bounding box center [96, 295] width 18 height 7
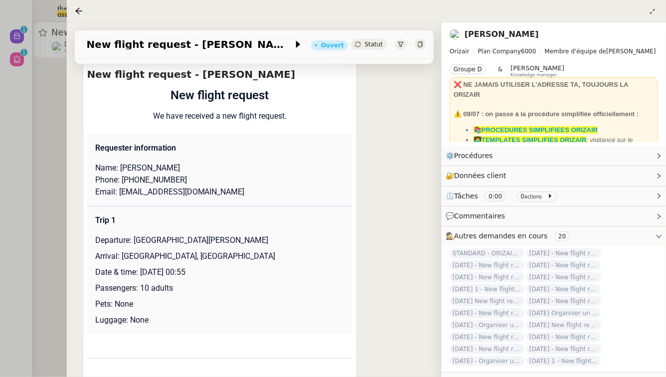
scroll to position [210, 0]
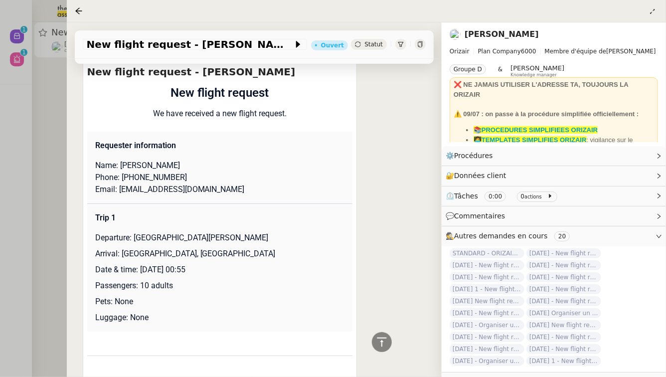
drag, startPoint x: 200, startPoint y: 257, endPoint x: 141, endPoint y: 257, distance: 59.3
click at [141, 264] on p "Date & time: [DATE] 00:55" at bounding box center [220, 270] width 250 height 12
copy p "[DATE]"
click at [144, 48] on span "New flight request - [PERSON_NAME]" at bounding box center [190, 44] width 206 height 10
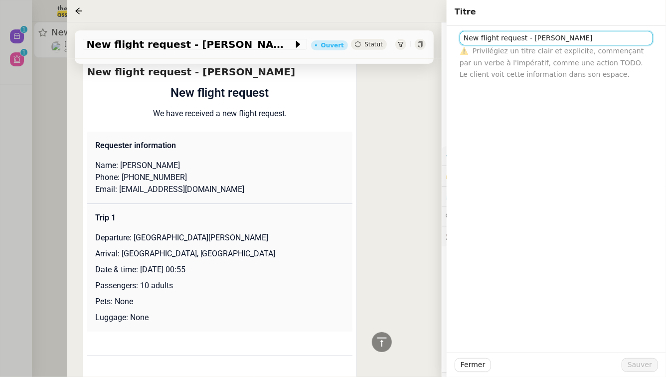
click at [464, 39] on input "New flight request - [PERSON_NAME]" at bounding box center [555, 38] width 193 height 14
paste input "[DATE]"
type input "[DATE] - New flight request - [PERSON_NAME]"
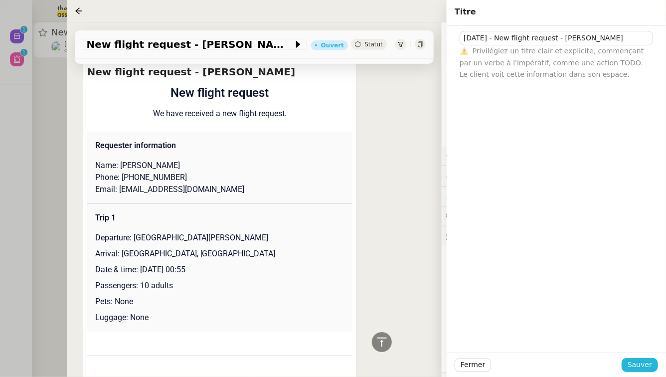
click at [650, 369] on span "Sauver" at bounding box center [639, 364] width 24 height 11
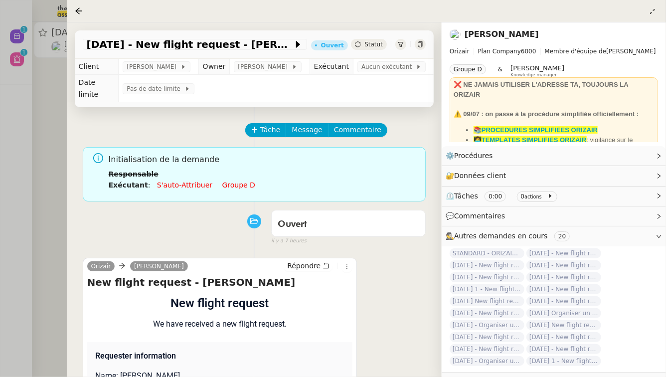
click at [227, 181] on link "Groupe d" at bounding box center [238, 185] width 33 height 8
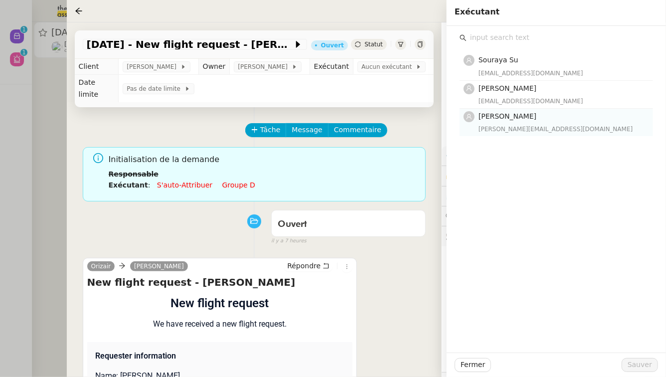
click at [555, 131] on div "[PERSON_NAME][EMAIL_ADDRESS][DOMAIN_NAME]" at bounding box center [562, 129] width 168 height 10
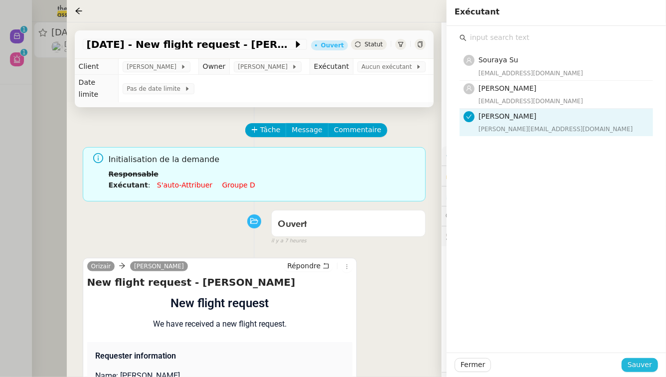
click at [645, 368] on span "Sauver" at bounding box center [639, 364] width 24 height 11
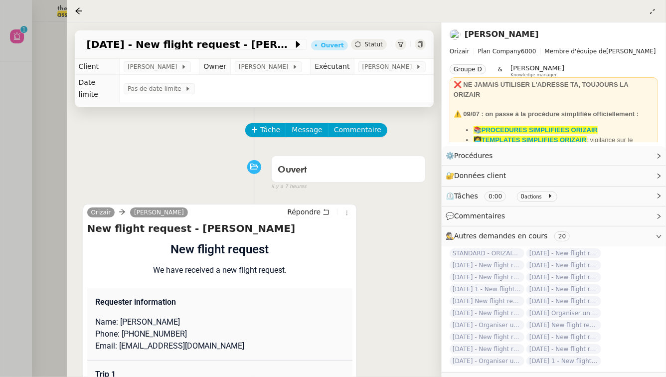
click at [0, 144] on div at bounding box center [333, 188] width 666 height 377
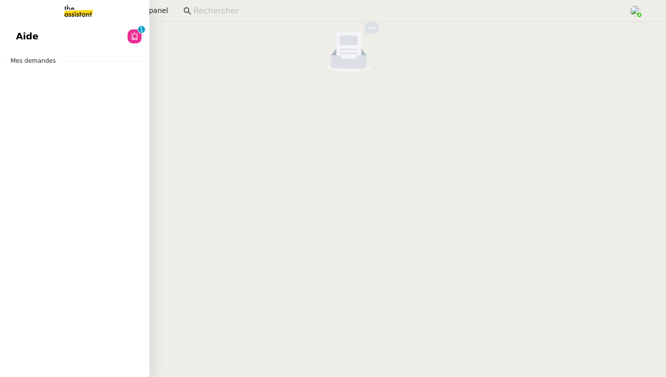
click at [27, 43] on span "Aide" at bounding box center [27, 36] width 22 height 15
